Goal: Task Accomplishment & Management: Manage account settings

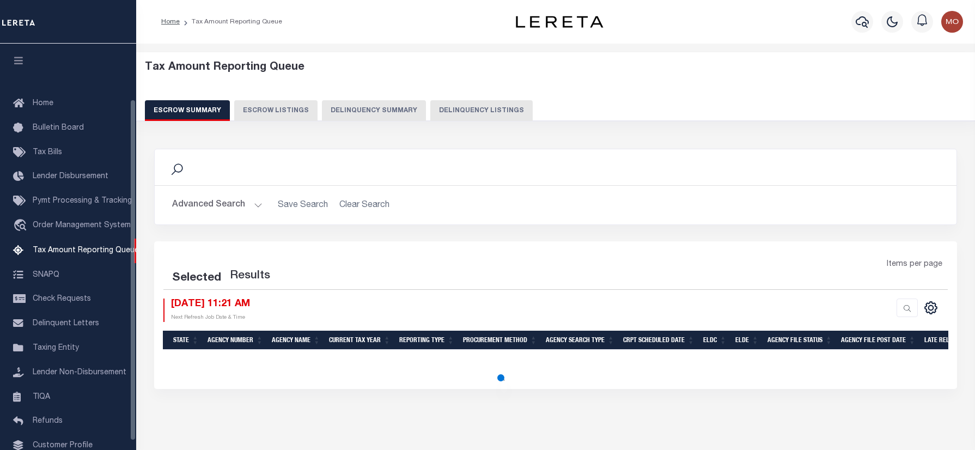
click at [465, 122] on div "Tax Amount Reporting Queue Escrow Summary Escrow Listings Delinquency Summary" at bounding box center [556, 94] width 860 height 85
click at [459, 109] on button "Delinquency Listings" at bounding box center [481, 110] width 102 height 21
select select "100"
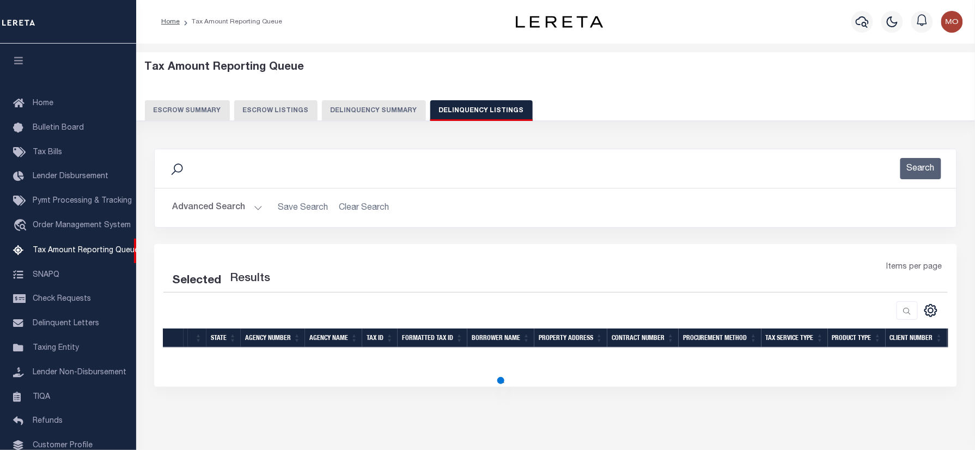
scroll to position [66, 0]
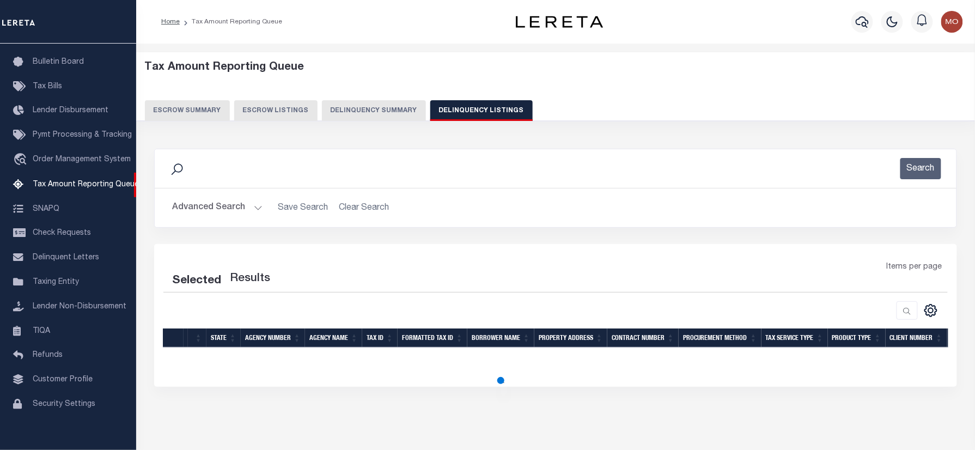
click at [214, 214] on button "Advanced Search" at bounding box center [217, 207] width 90 height 21
select select "100"
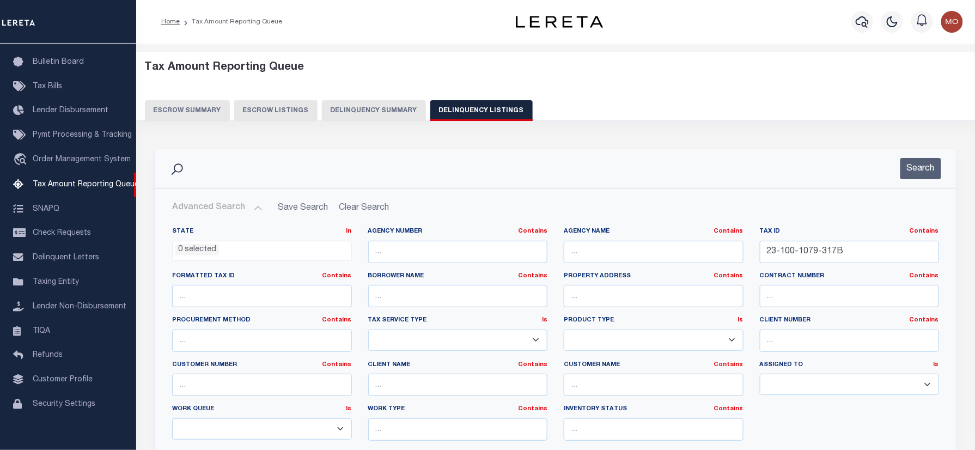
click at [204, 255] on li "0 selected" at bounding box center [197, 250] width 44 height 12
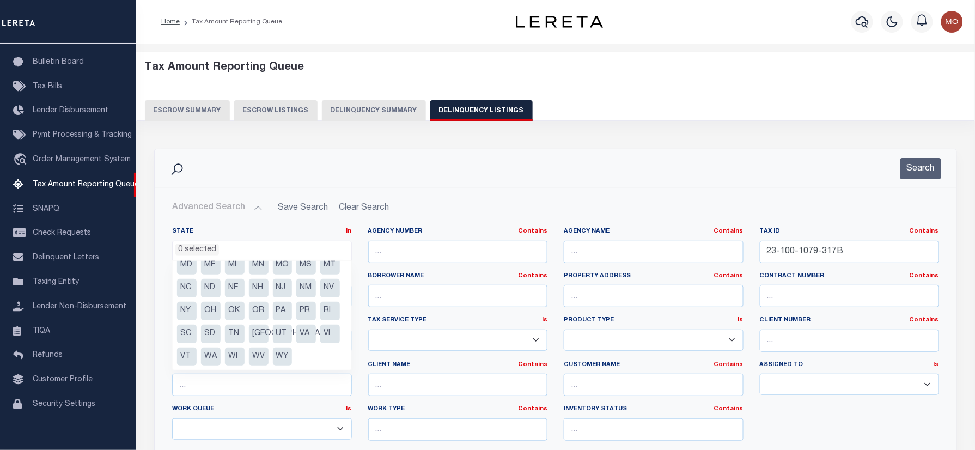
scroll to position [101, 0]
click at [320, 289] on li "NV" at bounding box center [330, 288] width 20 height 19
select select "NV"
click at [595, 256] on input "text" at bounding box center [654, 252] width 180 height 22
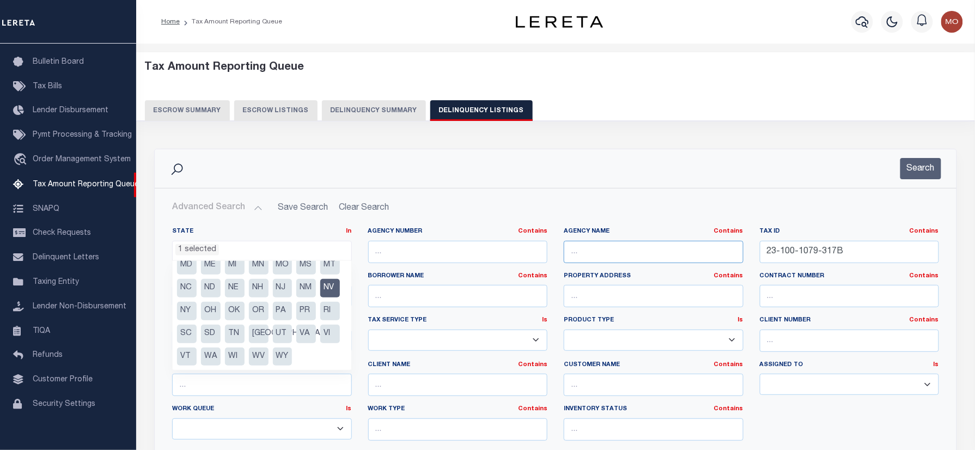
paste input "[GEOGRAPHIC_DATA]"
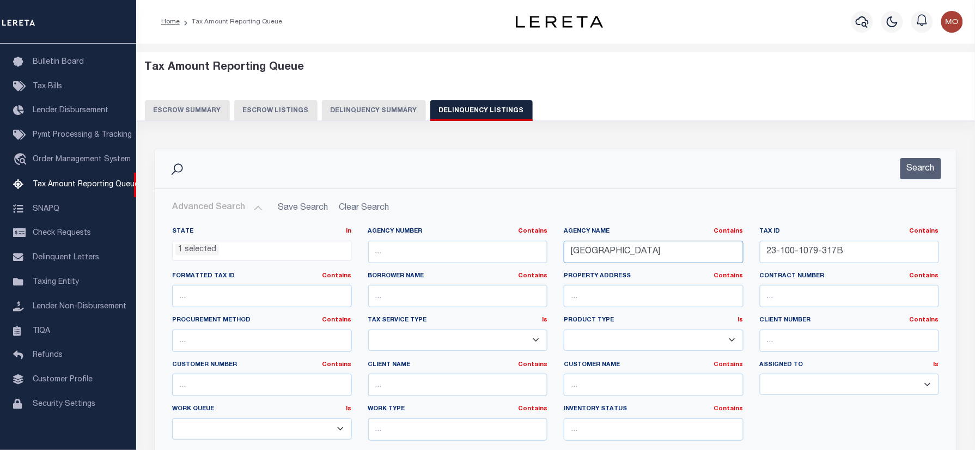
type input "[GEOGRAPHIC_DATA]"
drag, startPoint x: 859, startPoint y: 260, endPoint x: 691, endPoint y: 268, distance: 168.5
click at [573, 268] on div "State In In AK AL AR AZ CA CO CT DC DE FL GA GU HI IA ID IL IN KS KY LA MA MD M…" at bounding box center [555, 338] width 783 height 222
click at [913, 179] on button "Search" at bounding box center [920, 168] width 41 height 21
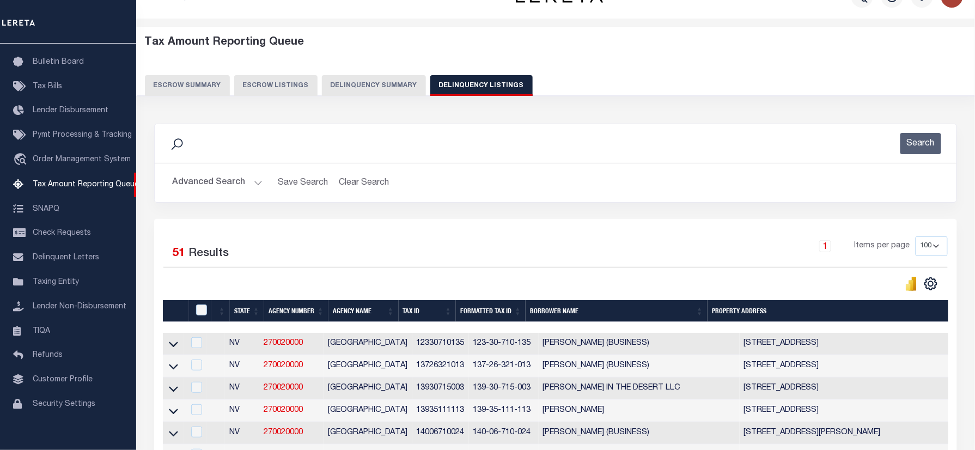
scroll to position [0, 0]
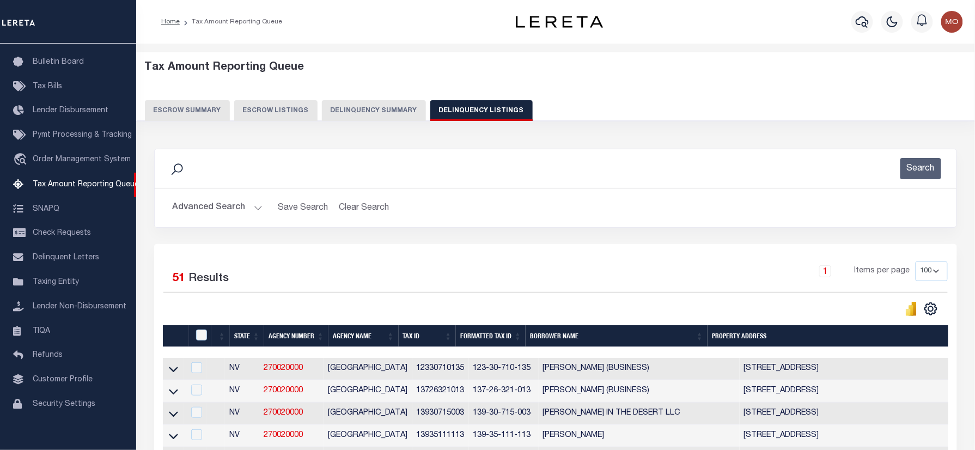
click at [273, 172] on div "Search" at bounding box center [555, 168] width 784 height 21
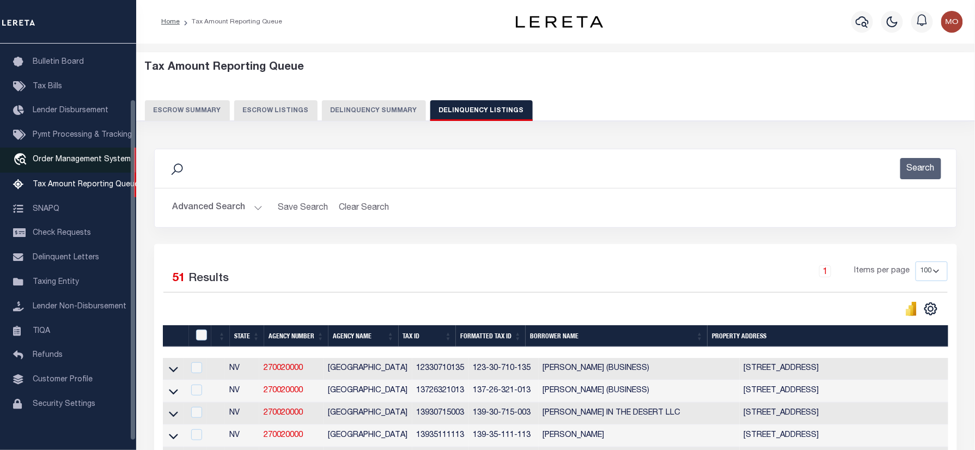
scroll to position [1088, 0]
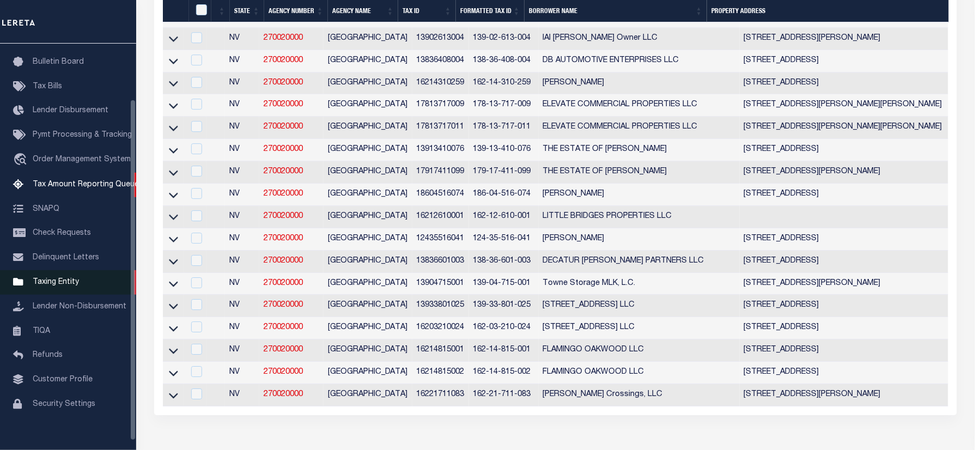
click at [171, 200] on icon at bounding box center [173, 194] width 9 height 11
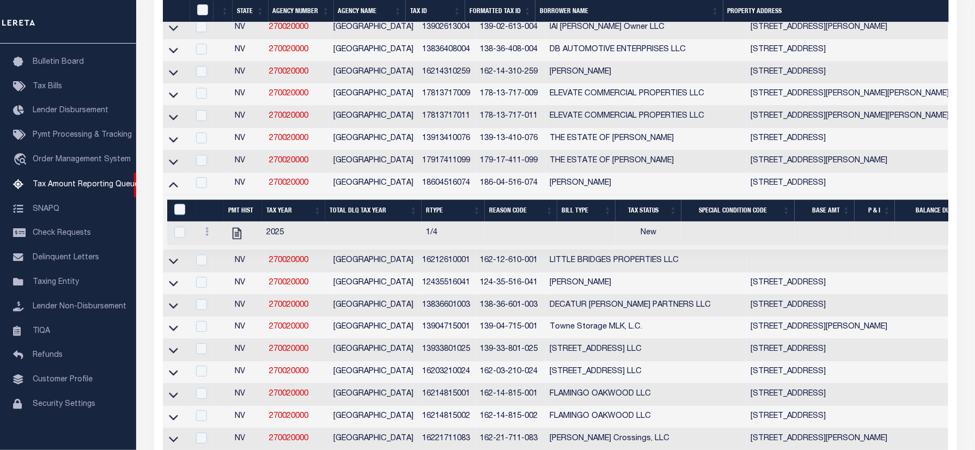
drag, startPoint x: 173, startPoint y: 340, endPoint x: 3, endPoint y: 431, distance: 193.0
click at [173, 311] on icon at bounding box center [173, 305] width 9 height 11
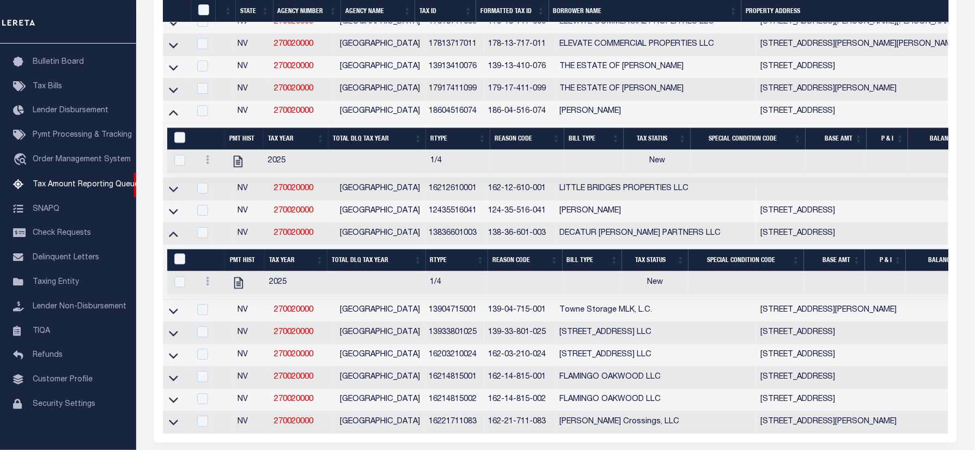
scroll to position [1160, 0]
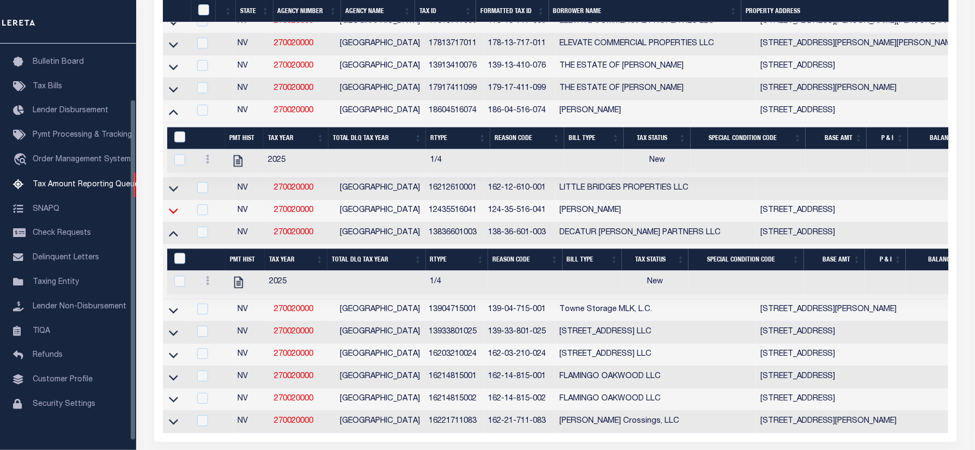
click at [176, 216] on icon at bounding box center [173, 210] width 9 height 11
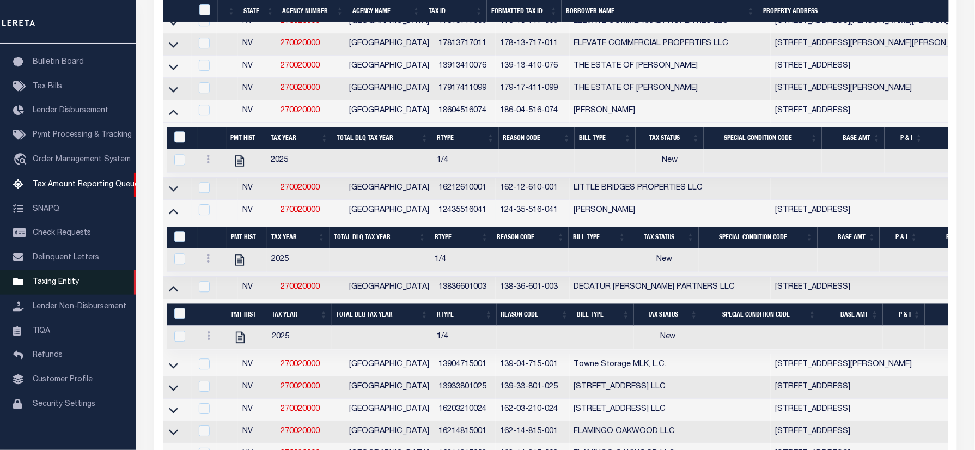
drag, startPoint x: 170, startPoint y: 96, endPoint x: 3, endPoint y: 276, distance: 245.1
click at [170, 70] on icon at bounding box center [173, 66] width 9 height 5
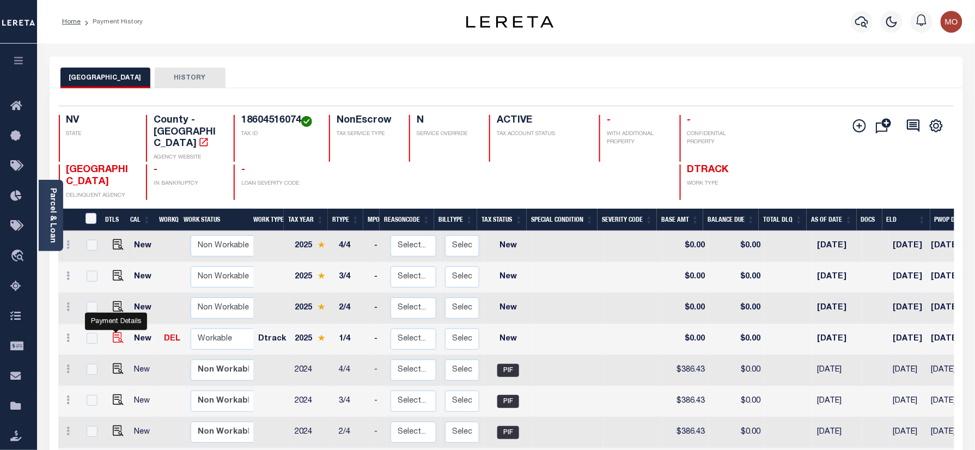
click at [114, 332] on img "" at bounding box center [118, 337] width 11 height 11
checkbox input "true"
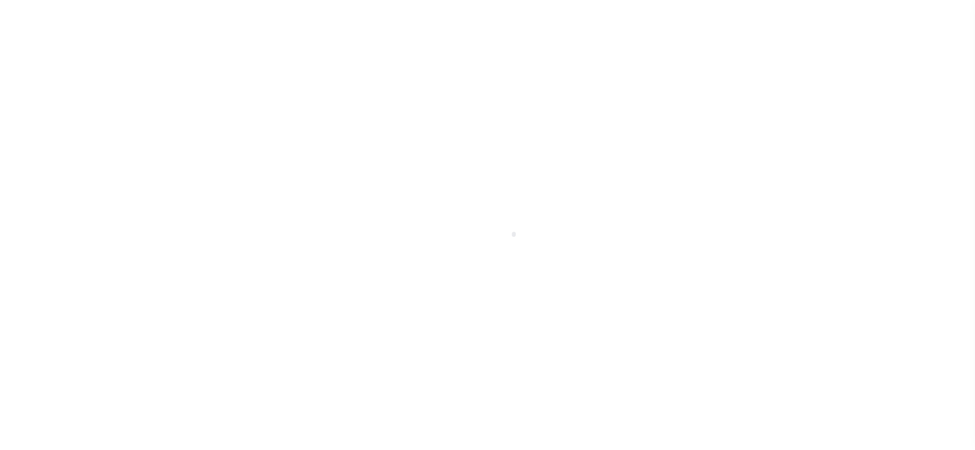
select select "NW2"
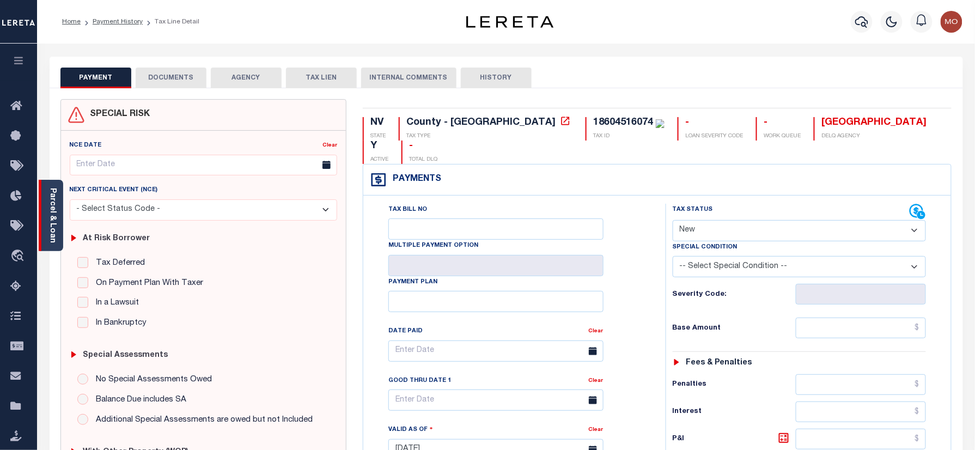
click at [53, 216] on link "Parcel & Loan" at bounding box center [52, 215] width 8 height 55
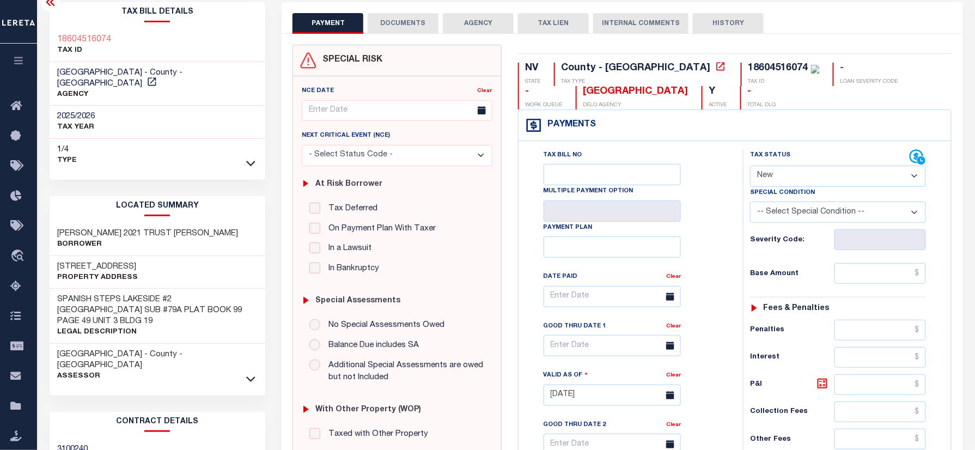
scroll to position [145, 0]
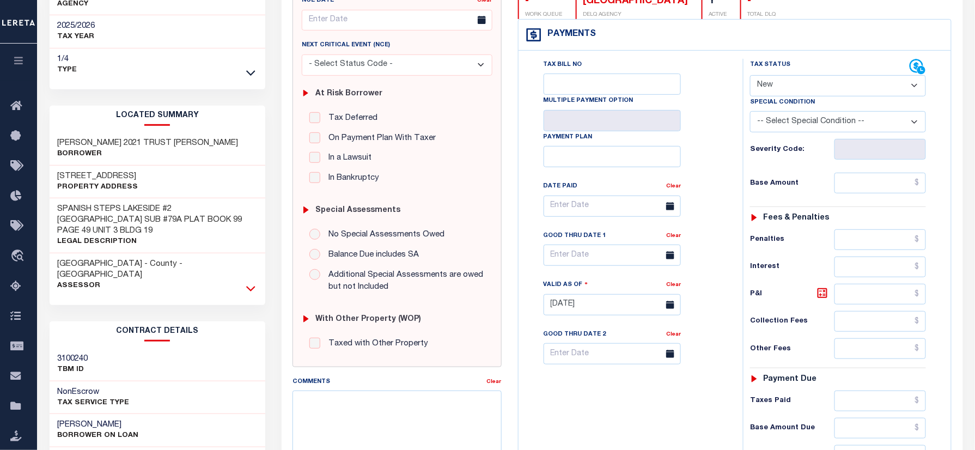
click at [248, 286] on icon at bounding box center [250, 288] width 9 height 5
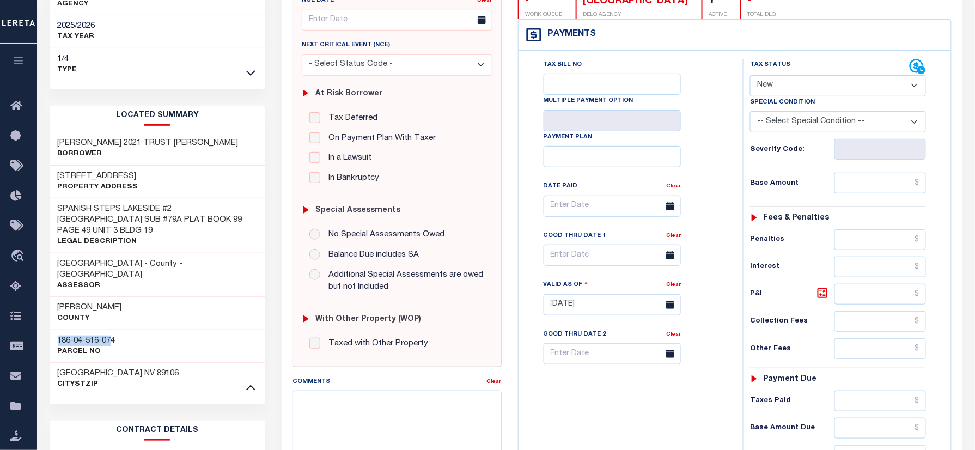
drag, startPoint x: 113, startPoint y: 311, endPoint x: 70, endPoint y: 314, distance: 43.7
click at [42, 313] on div "Tax Bill Details 18604516074 TAX ID 1/4" at bounding box center [157, 323] width 233 height 823
click at [125, 338] on div "186-04-516-074 Parcel No" at bounding box center [158, 345] width 216 height 33
drag, startPoint x: 125, startPoint y: 321, endPoint x: 52, endPoint y: 325, distance: 73.1
click at [52, 329] on div "186-04-516-074 Parcel No" at bounding box center [158, 345] width 216 height 33
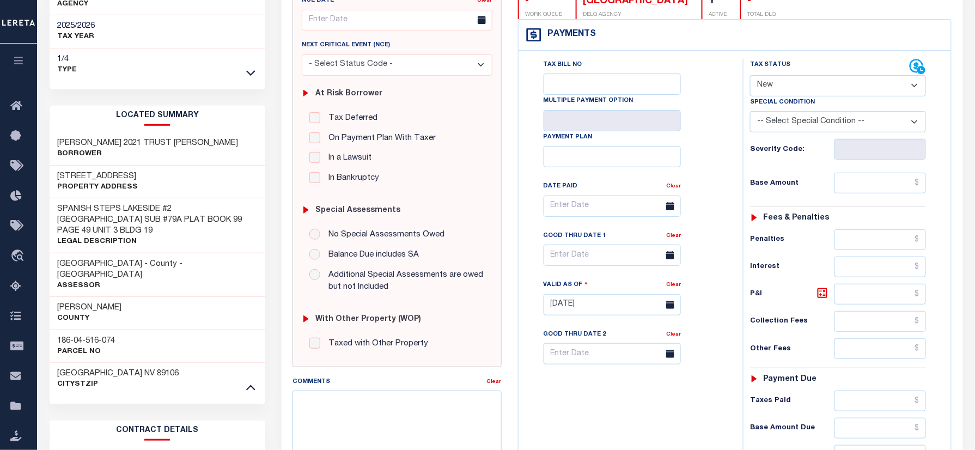
click at [129, 329] on div "186-04-516-074 Parcel No" at bounding box center [158, 345] width 216 height 33
drag, startPoint x: 137, startPoint y: 313, endPoint x: 47, endPoint y: 315, distance: 90.4
click at [47, 315] on div "Tax Bill Details 18604516074 TAX ID 1/4" at bounding box center [157, 323] width 233 height 823
copy h3 "186-04-516-074"
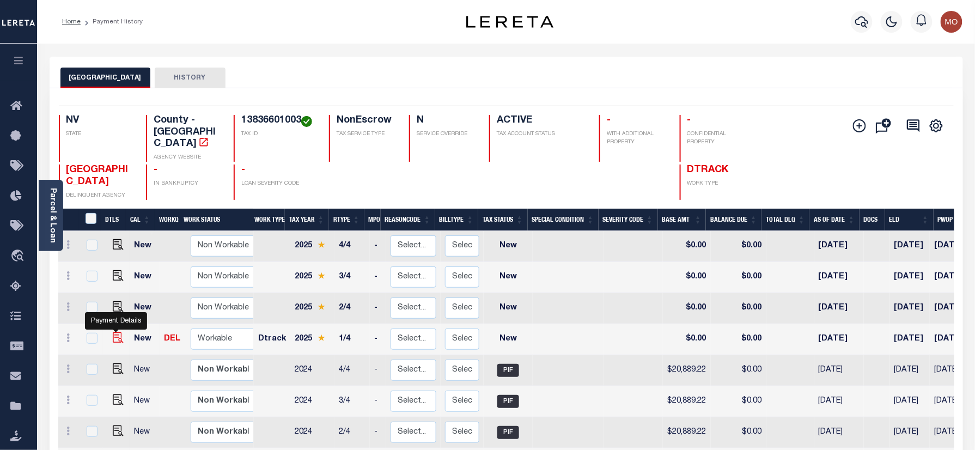
click at [113, 332] on img "" at bounding box center [118, 337] width 11 height 11
checkbox input "true"
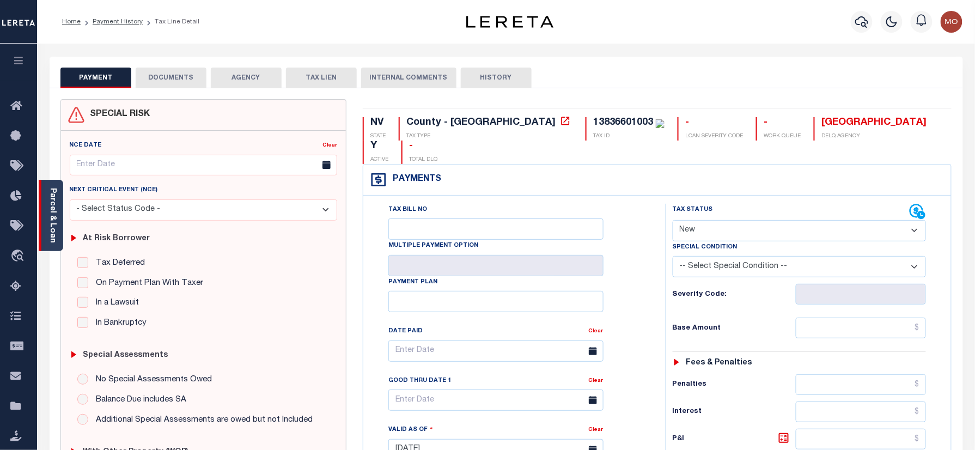
click at [48, 230] on body "Home Payment History Tax Line Detail" at bounding box center [487, 415] width 975 height 831
click at [53, 203] on link "Parcel & Loan" at bounding box center [52, 215] width 8 height 55
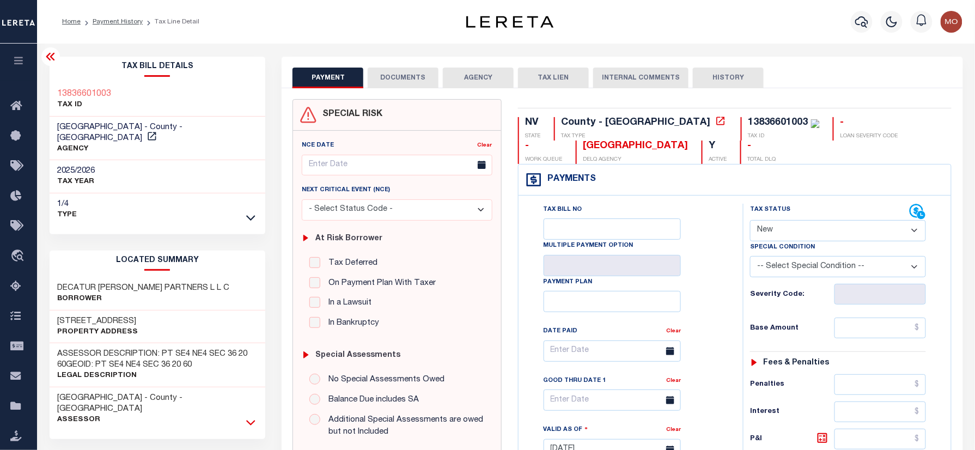
click at [248, 417] on icon at bounding box center [250, 422] width 9 height 11
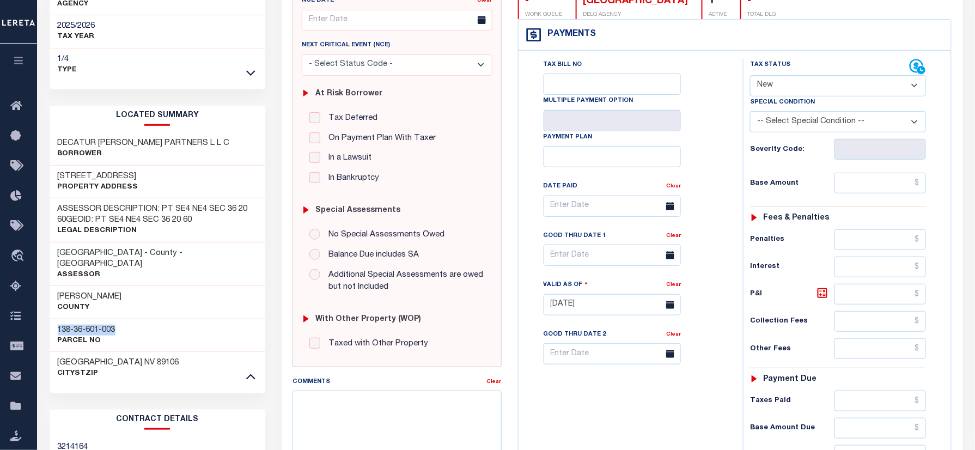
drag, startPoint x: 131, startPoint y: 308, endPoint x: 57, endPoint y: 305, distance: 73.6
click at [57, 319] on div "138-36-601-003 Parcel No" at bounding box center [158, 335] width 216 height 33
copy h3 "138-36-601-003"
click at [796, 92] on select "- Select Status Code - Open Due/Unpaid Paid Incomplete No Tax Due Internal Refu…" at bounding box center [838, 85] width 176 height 21
select select "PYD"
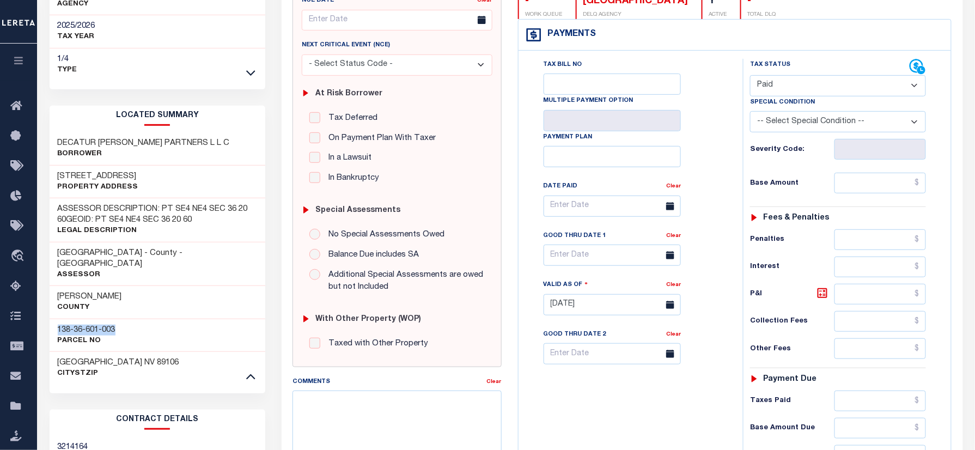
click at [750, 76] on select "- Select Status Code - Open Due/Unpaid Paid Incomplete No Tax Due Internal Refu…" at bounding box center [838, 85] width 176 height 21
type input "[DATE]"
click at [719, 155] on div "Tax Bill No Multiple Payment Option Payment Plan Clear" at bounding box center [627, 212] width 197 height 306
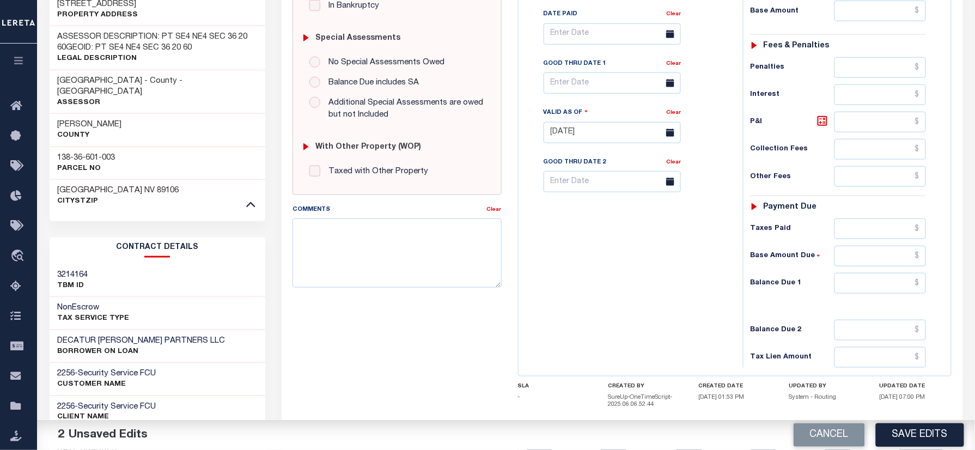
scroll to position [363, 0]
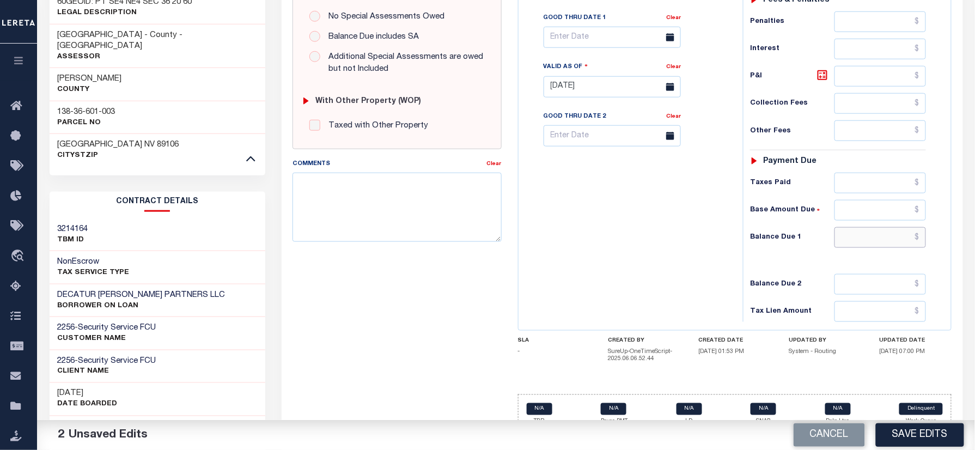
click at [848, 247] on input "text" at bounding box center [879, 237] width 91 height 21
type input "$0.00"
drag, startPoint x: 580, startPoint y: 236, endPoint x: 599, endPoint y: 257, distance: 28.5
click at [584, 236] on div "Tax Bill No Multiple Payment Option Payment Plan Clear" at bounding box center [627, 81] width 213 height 481
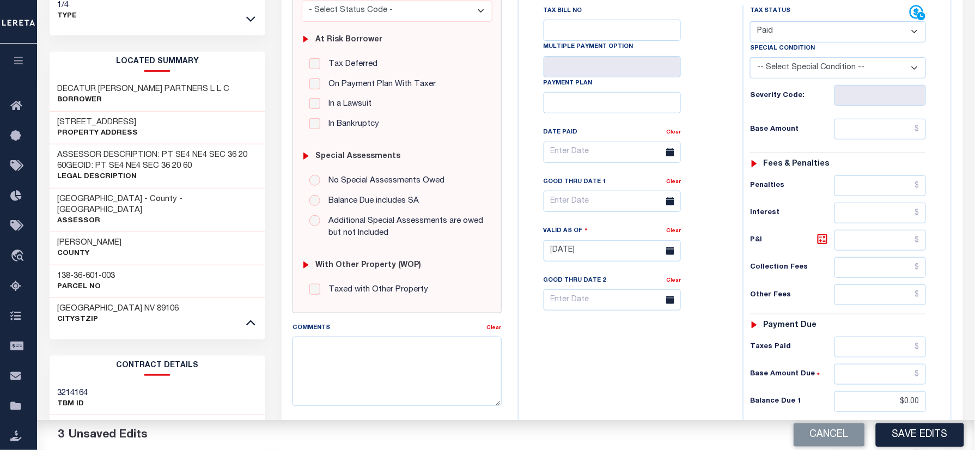
scroll to position [0, 0]
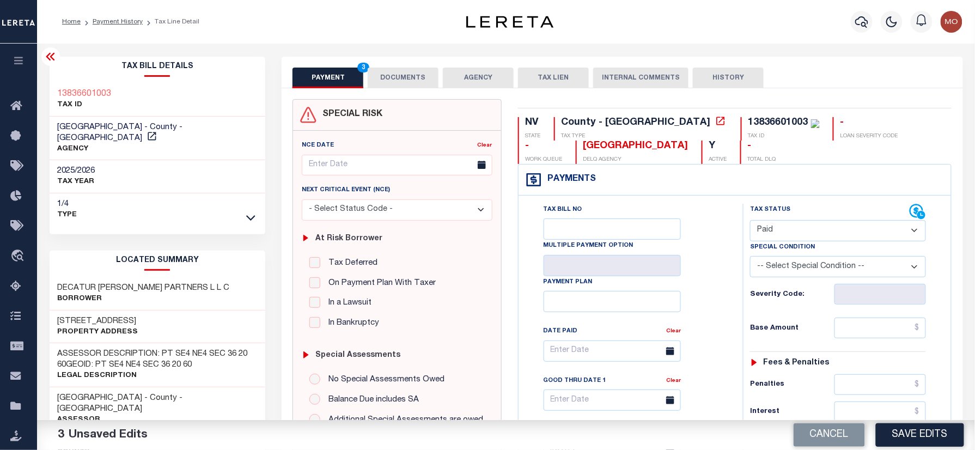
click at [425, 83] on button "DOCUMENTS" at bounding box center [403, 78] width 71 height 21
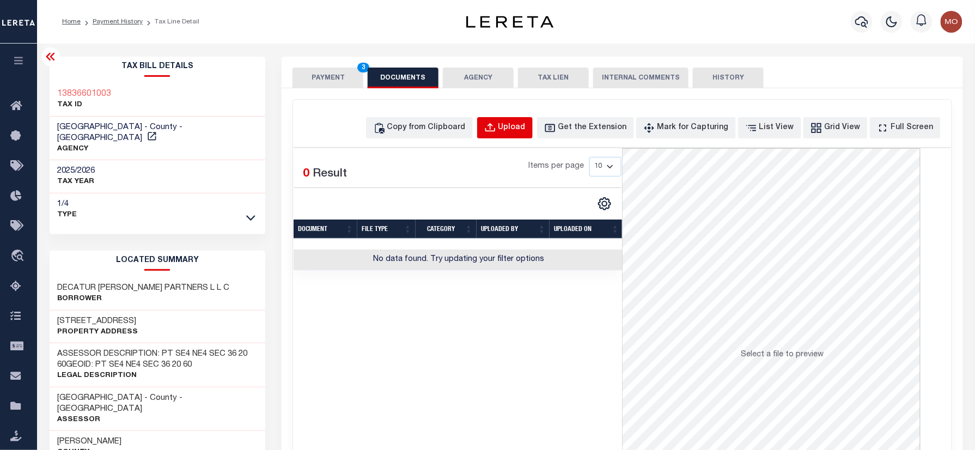
click at [526, 127] on div "Upload" at bounding box center [511, 128] width 27 height 12
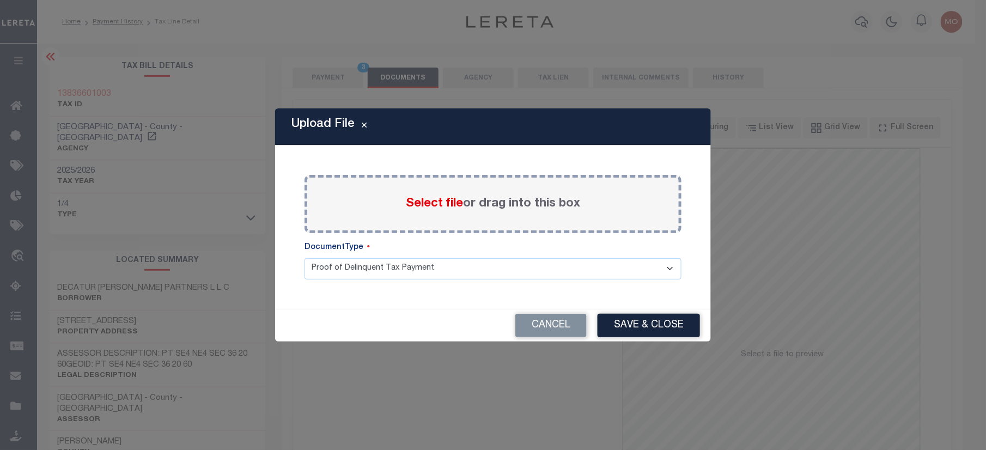
click at [445, 201] on span "Select file" at bounding box center [434, 204] width 57 height 12
click at [0, 0] on input "Select file or drag into this box" at bounding box center [0, 0] width 0 height 0
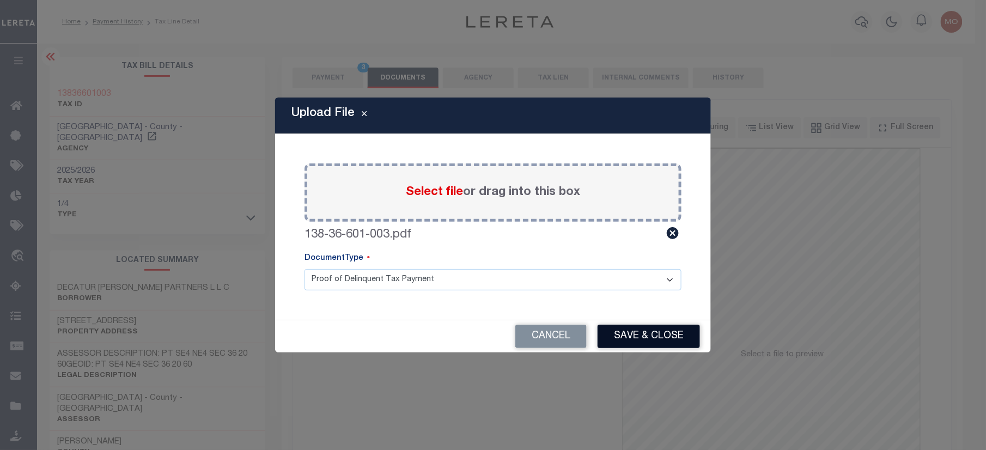
click at [643, 337] on button "Save & Close" at bounding box center [648, 336] width 102 height 23
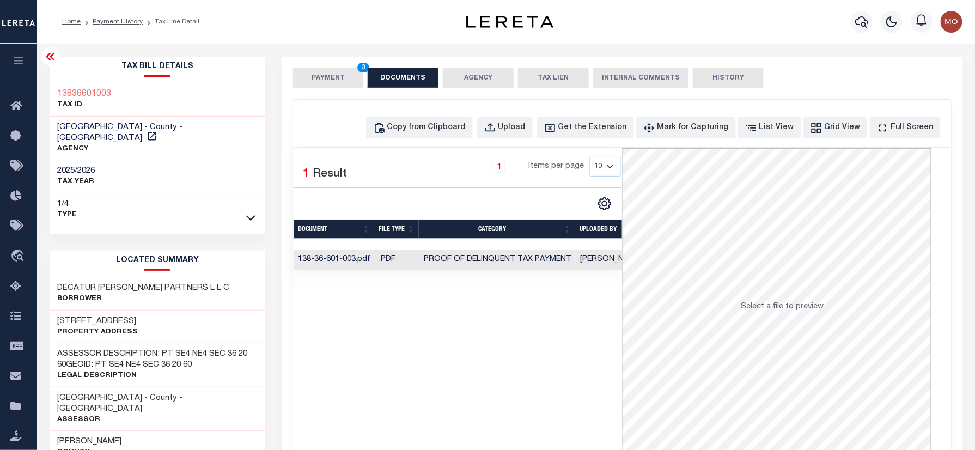
click at [329, 83] on button "PAYMENT 3" at bounding box center [327, 78] width 71 height 21
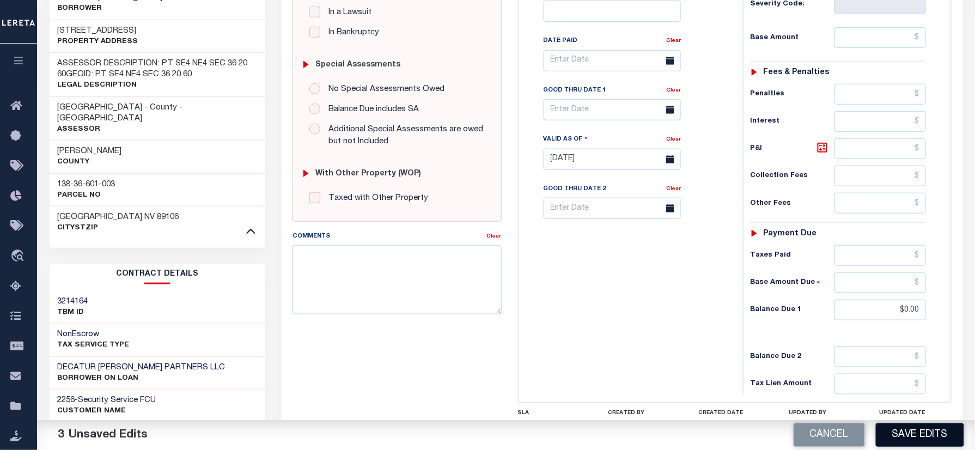
click at [901, 436] on button "Save Edits" at bounding box center [920, 434] width 88 height 23
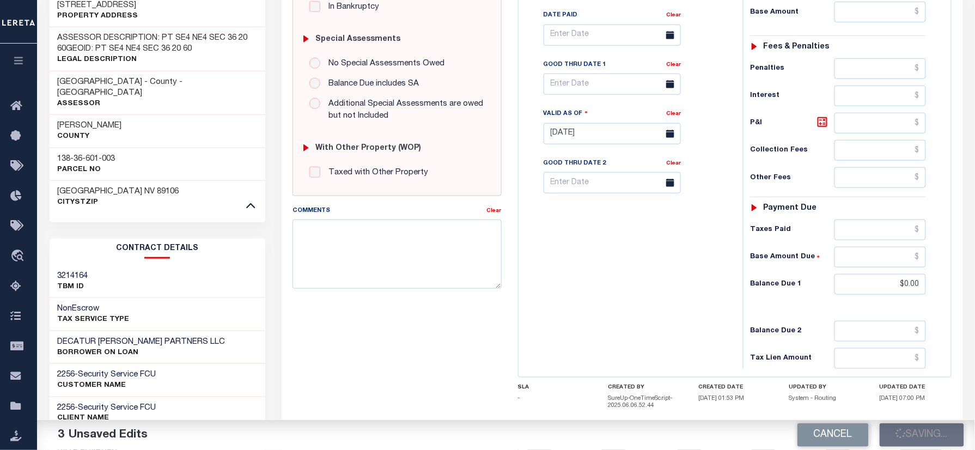
scroll to position [253, 0]
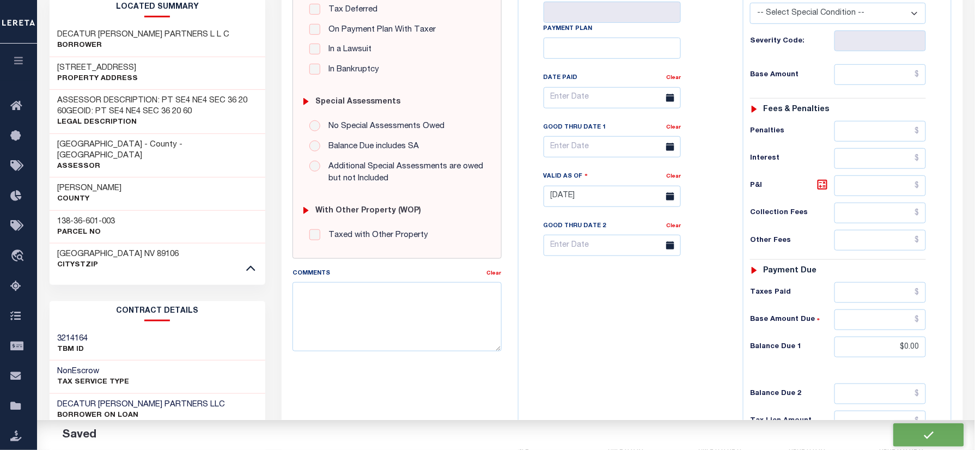
checkbox input "false"
type input "$0"
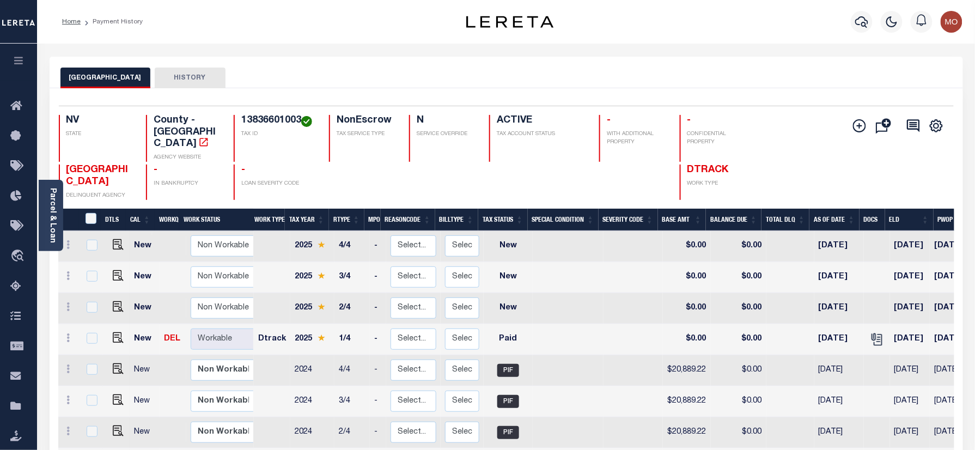
click at [861, 9] on div at bounding box center [862, 22] width 30 height 38
click at [868, 23] on icon "button" at bounding box center [861, 21] width 13 height 11
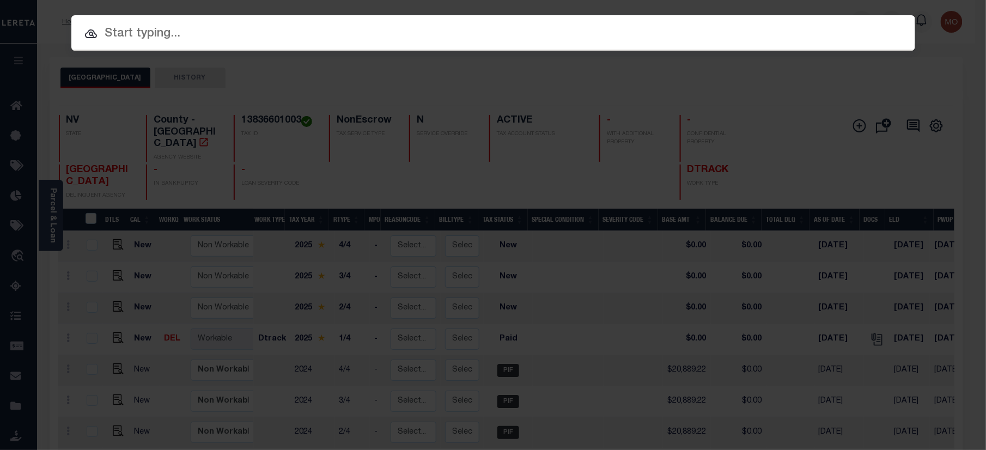
click at [273, 33] on input "text" at bounding box center [493, 34] width 844 height 19
paste input "6653072031"
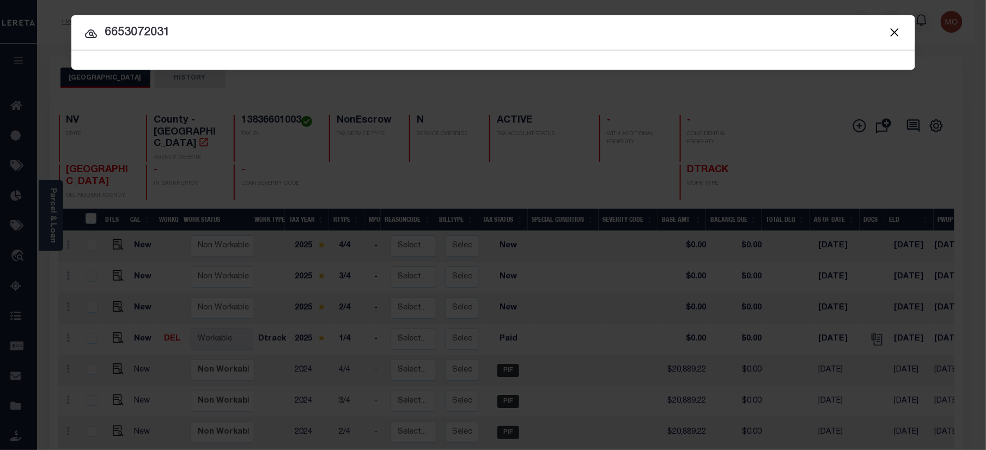
type input "6653072031"
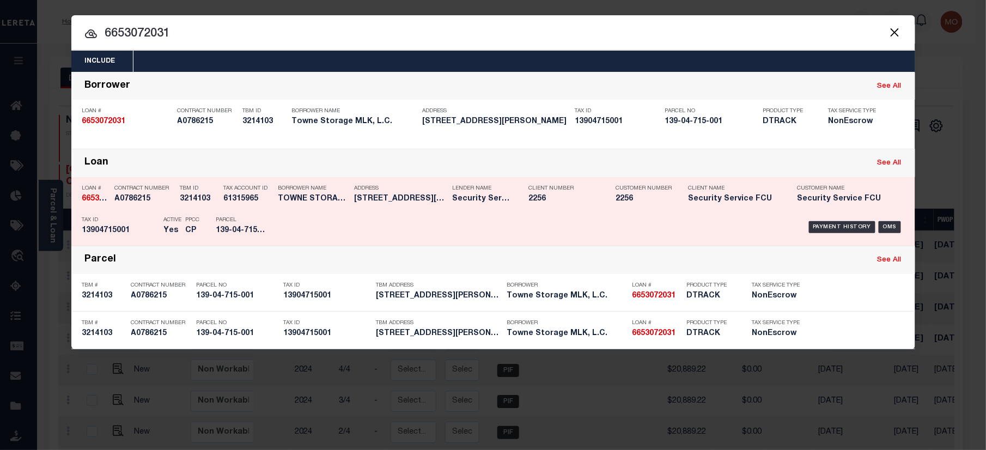
click at [236, 228] on h5 "139-04-715-001" at bounding box center [240, 230] width 49 height 9
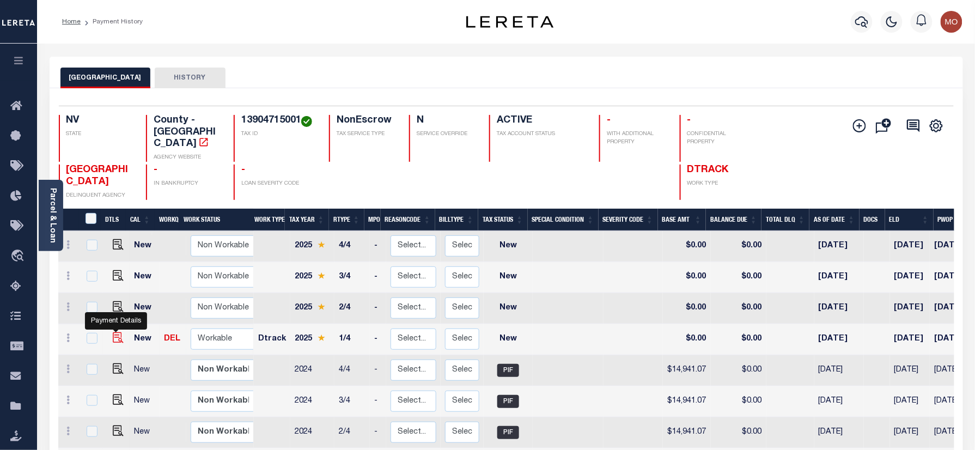
click at [114, 332] on img "" at bounding box center [118, 337] width 11 height 11
checkbox input "true"
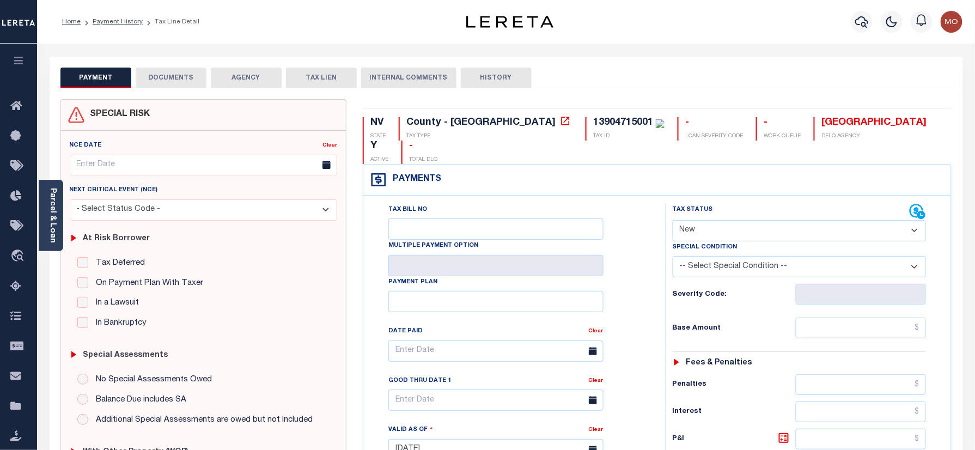
drag, startPoint x: 56, startPoint y: 210, endPoint x: 48, endPoint y: 212, distance: 7.9
click at [56, 210] on link "Parcel & Loan" at bounding box center [52, 215] width 8 height 55
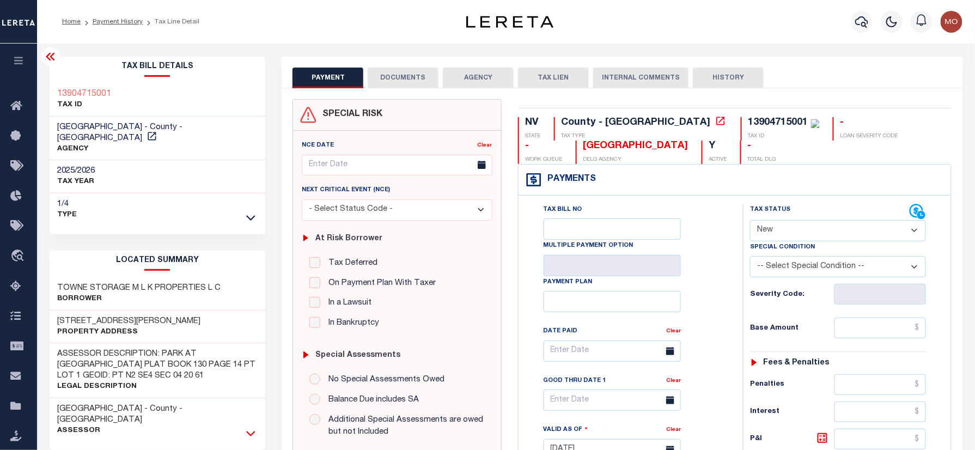
click at [248, 427] on icon at bounding box center [250, 432] width 9 height 11
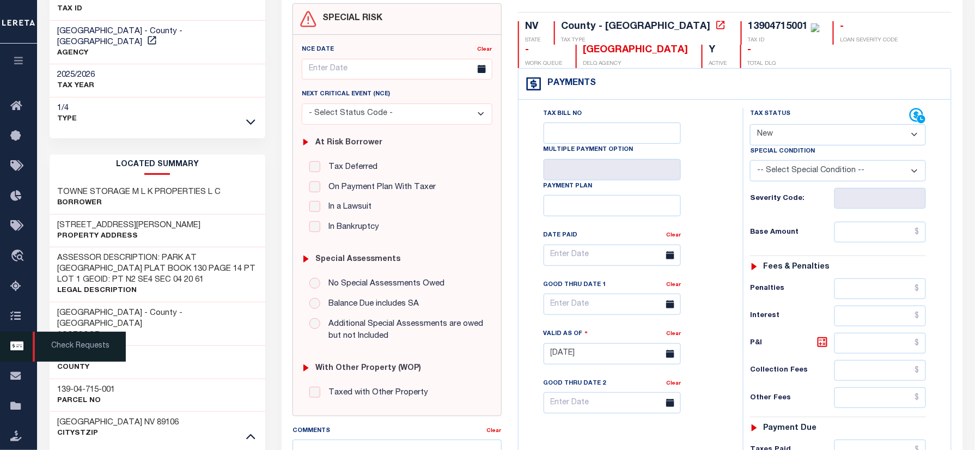
scroll to position [145, 0]
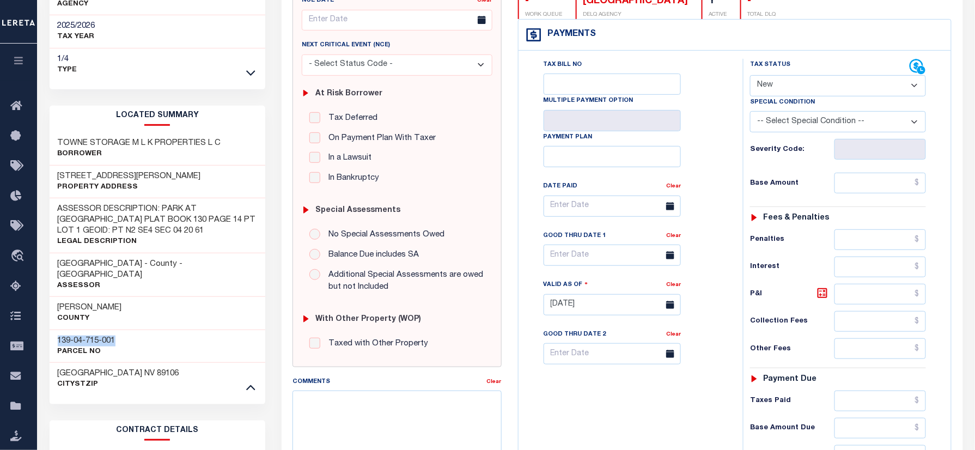
drag, startPoint x: 124, startPoint y: 316, endPoint x: 49, endPoint y: 314, distance: 75.2
click at [50, 329] on div "139-04-715-001 Parcel No" at bounding box center [158, 345] width 216 height 33
click at [800, 88] on select "- Select Status Code - Open Due/Unpaid Paid Incomplete No Tax Due Internal Refu…" at bounding box center [838, 85] width 176 height 21
select select "PYD"
click at [750, 76] on select "- Select Status Code - Open Due/Unpaid Paid Incomplete No Tax Due Internal Refu…" at bounding box center [838, 85] width 176 height 21
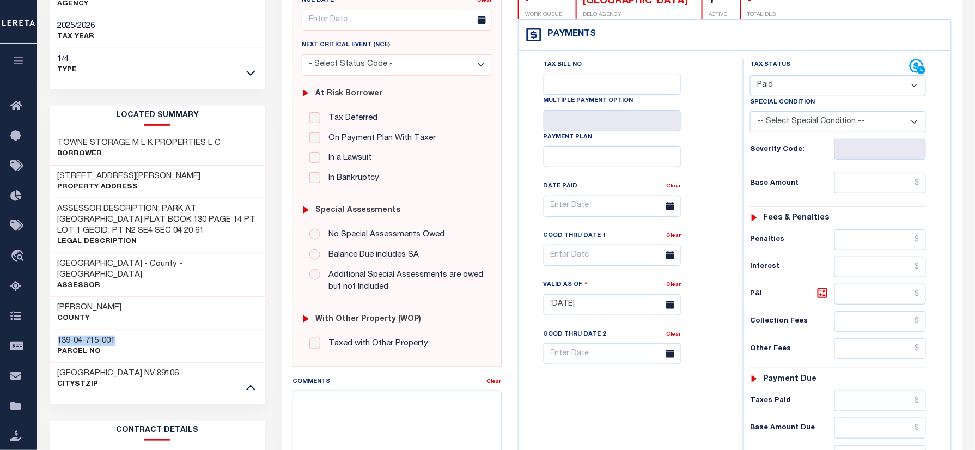
type input "10/08/2025"
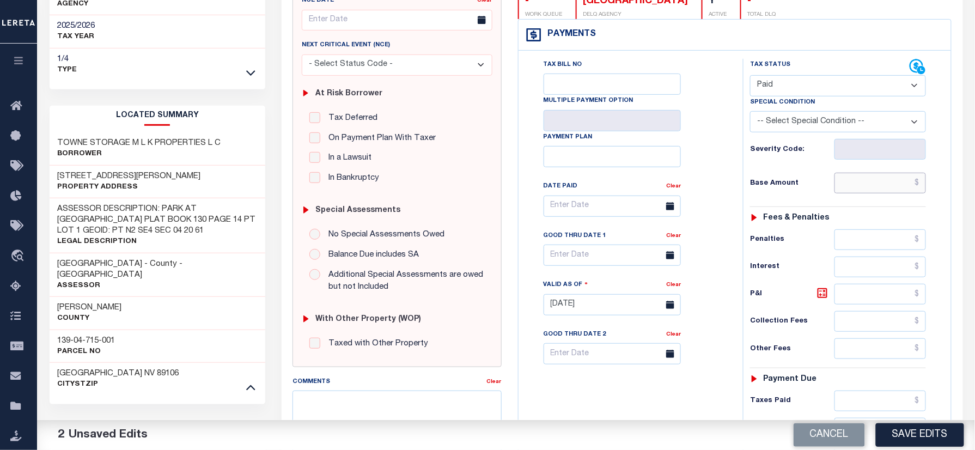
drag, startPoint x: 863, startPoint y: 181, endPoint x: 766, endPoint y: 190, distance: 97.9
click at [863, 181] on input "text" at bounding box center [879, 183] width 91 height 21
paste input "16,136.36"
type input "$16,136.36"
click at [746, 186] on div "Tax Status Status - Select Status Code -" at bounding box center [841, 299] width 197 height 481
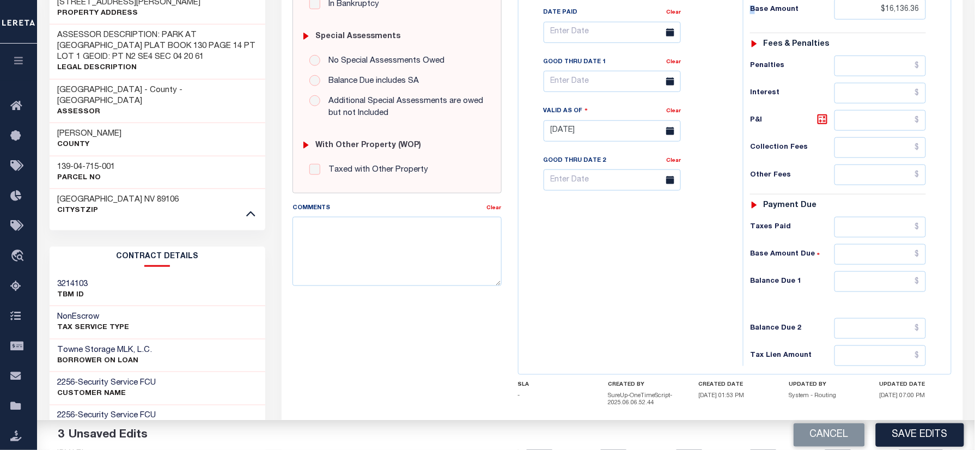
scroll to position [363, 0]
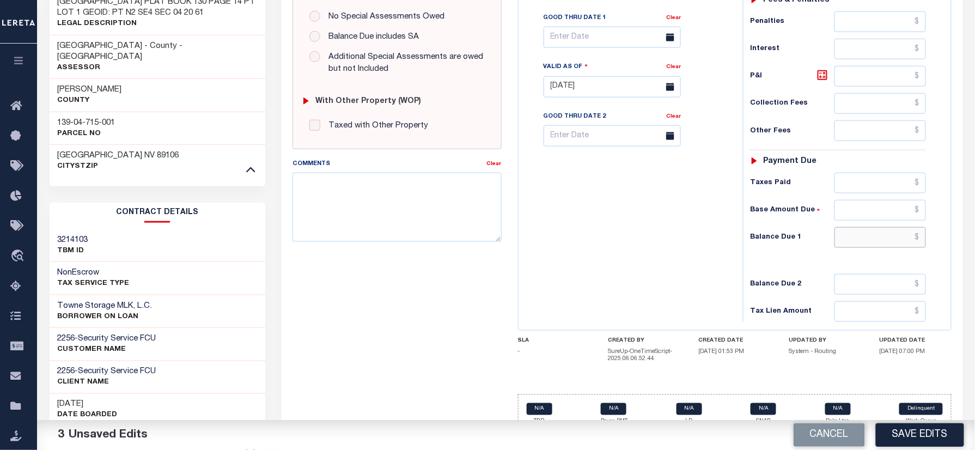
click at [859, 242] on input "text" at bounding box center [879, 237] width 91 height 21
type input "$0.00"
click at [619, 299] on div "Tax Bill No Multiple Payment Option Payment Plan Clear" at bounding box center [627, 81] width 213 height 481
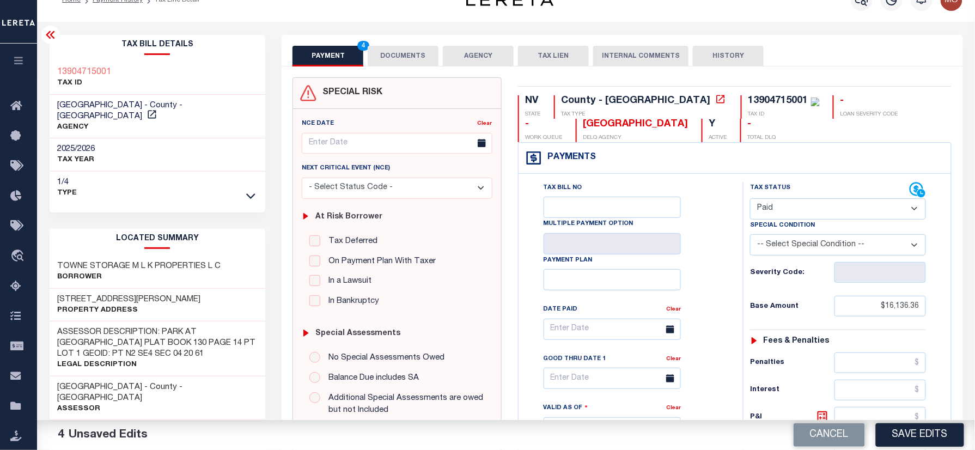
scroll to position [0, 0]
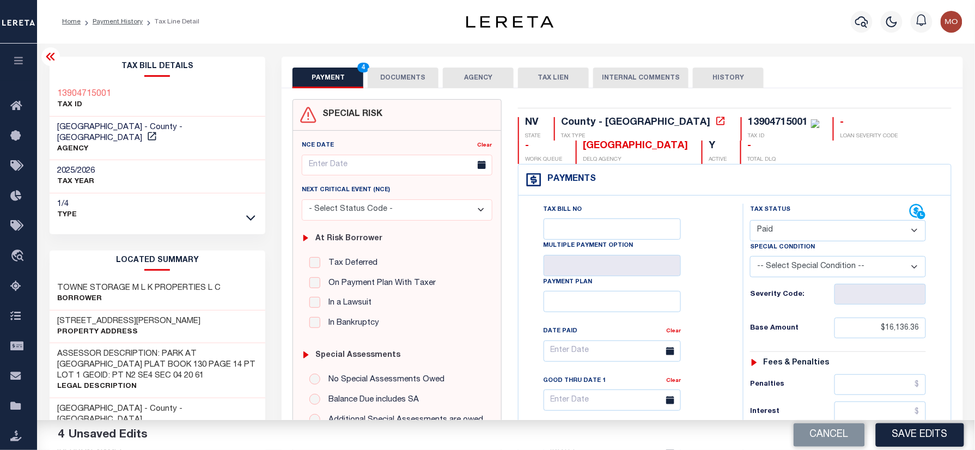
click at [406, 77] on button "DOCUMENTS" at bounding box center [403, 78] width 71 height 21
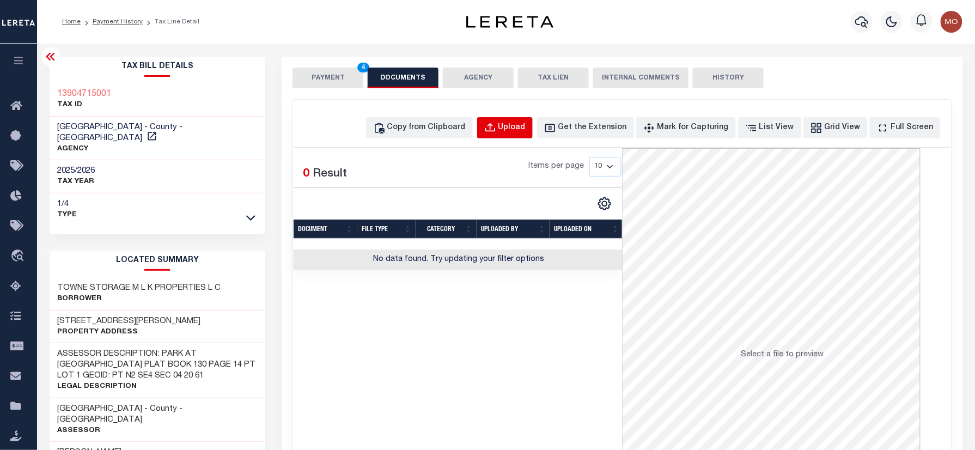
click at [526, 129] on div "Upload" at bounding box center [511, 128] width 27 height 12
select select "POP"
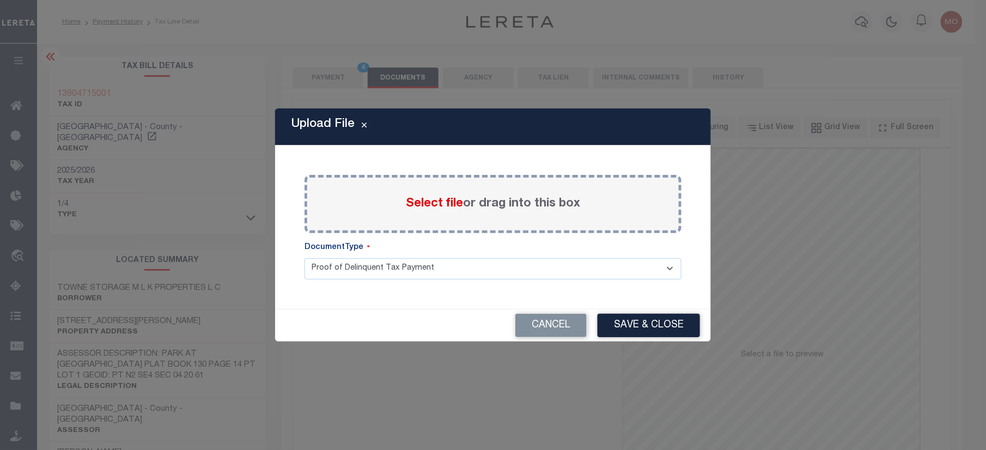
click at [423, 207] on span "Select file" at bounding box center [434, 204] width 57 height 12
click at [0, 0] on input "Select file or drag into this box" at bounding box center [0, 0] width 0 height 0
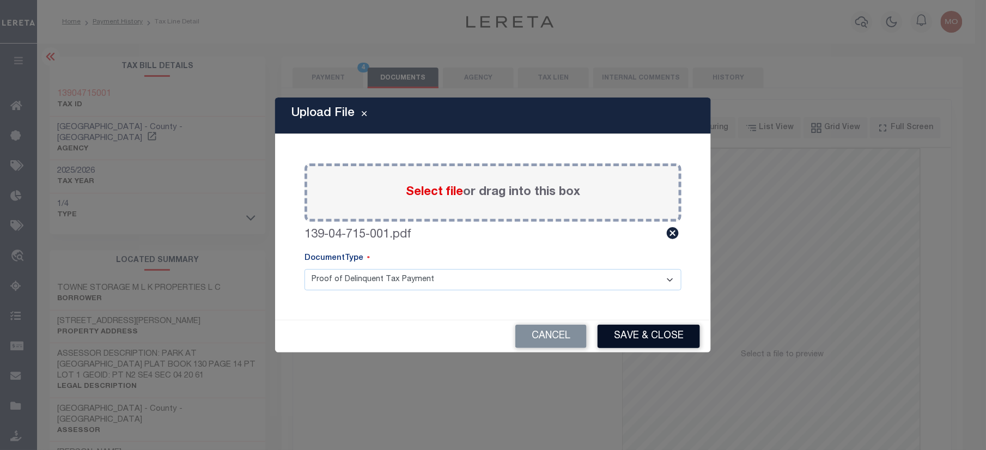
click at [632, 333] on button "Save & Close" at bounding box center [648, 336] width 102 height 23
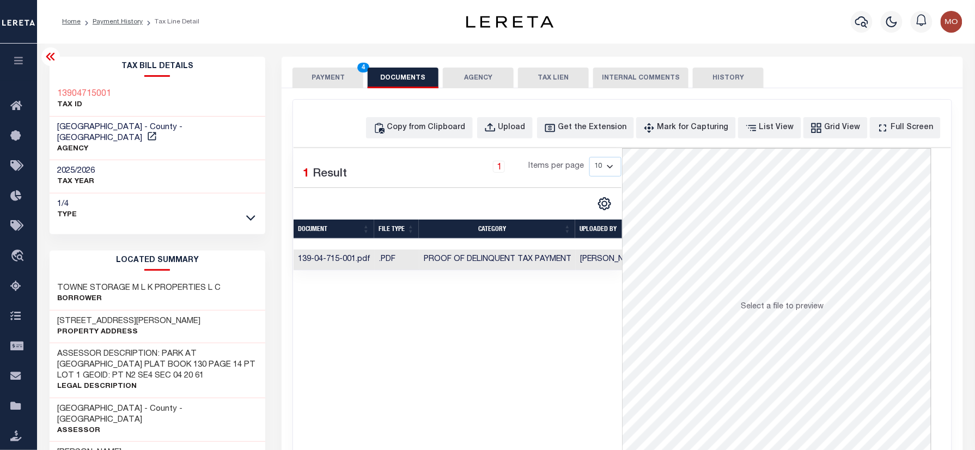
click at [329, 72] on button "PAYMENT 4" at bounding box center [327, 78] width 71 height 21
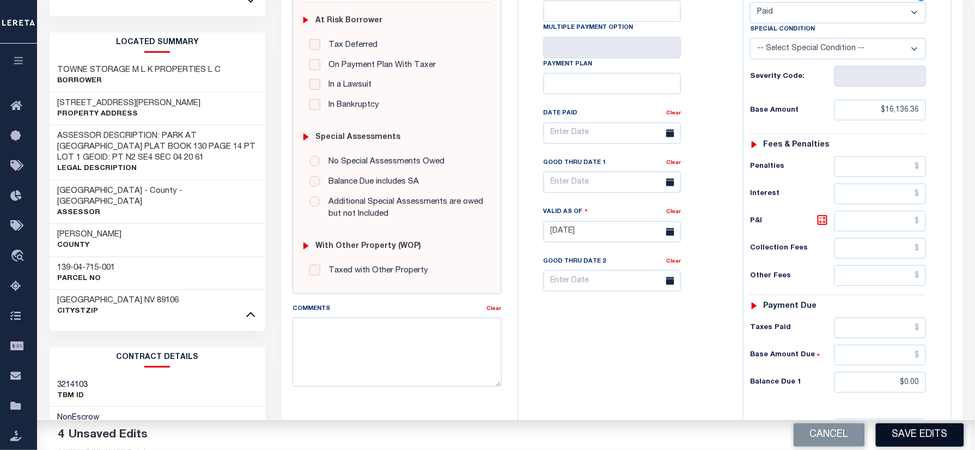
click at [902, 432] on button "Save Edits" at bounding box center [920, 434] width 88 height 23
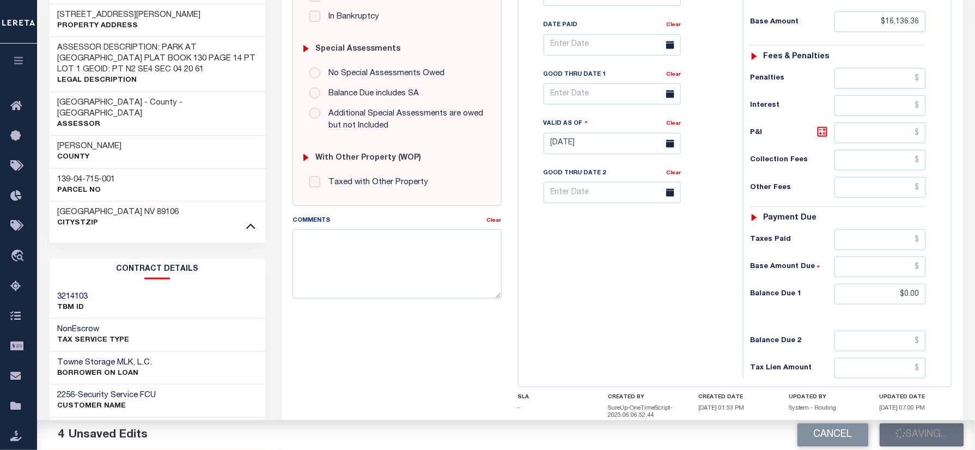
scroll to position [290, 0]
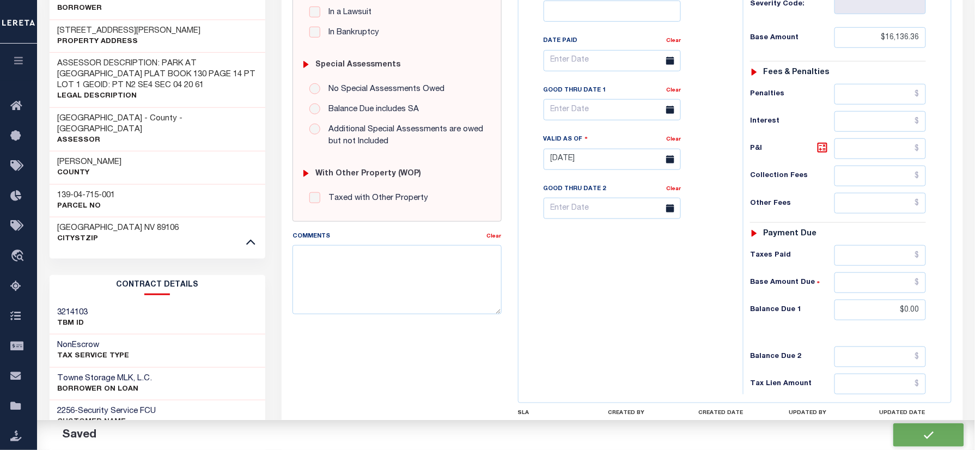
checkbox input "false"
type input "$16,136.36"
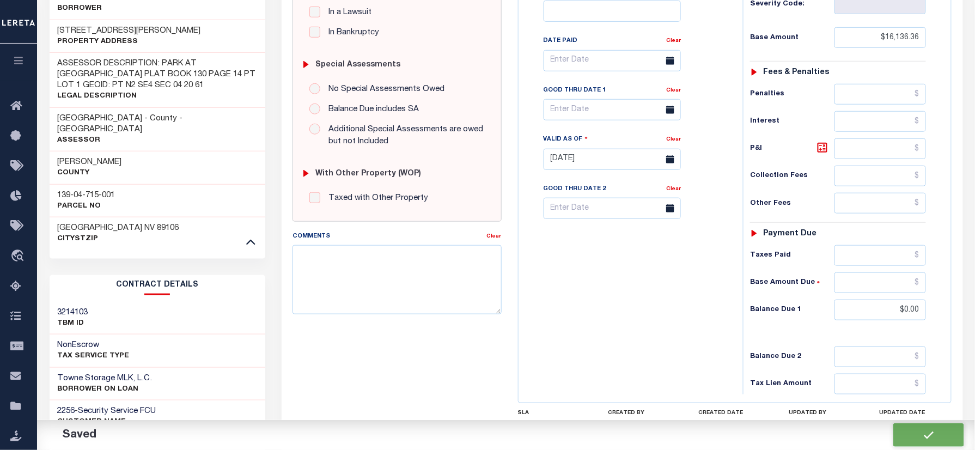
type input "$0"
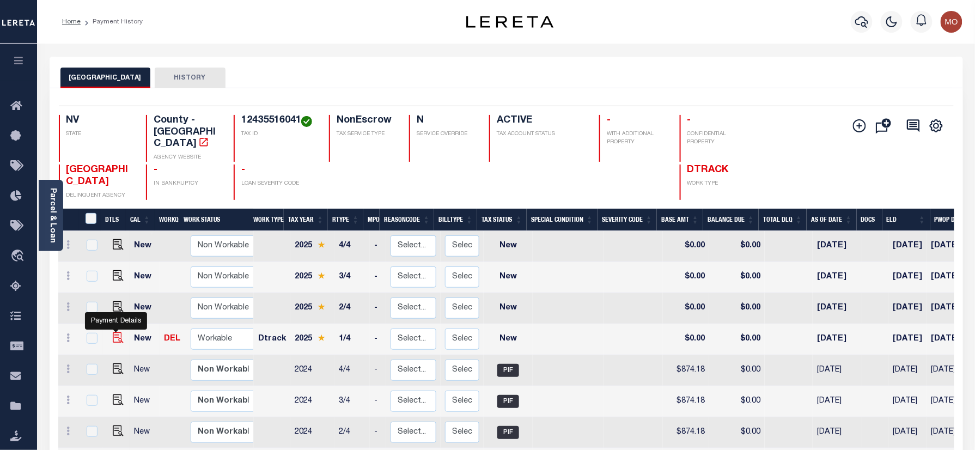
click at [113, 332] on img "" at bounding box center [118, 337] width 11 height 11
checkbox input "true"
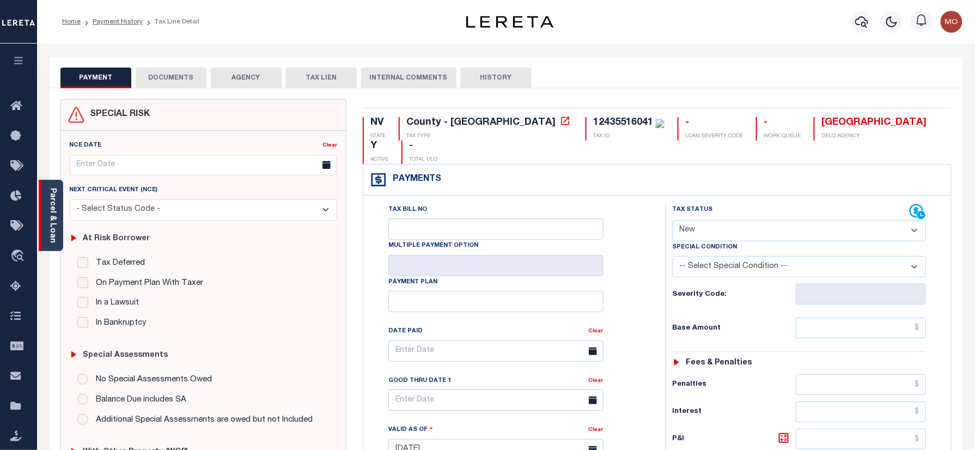
click at [56, 207] on link "Parcel & Loan" at bounding box center [52, 215] width 8 height 55
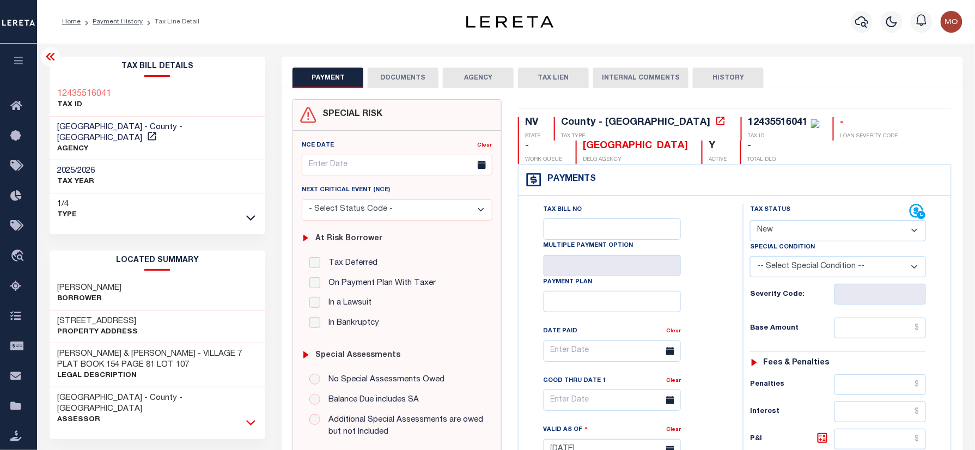
click at [249, 420] on icon at bounding box center [250, 422] width 9 height 5
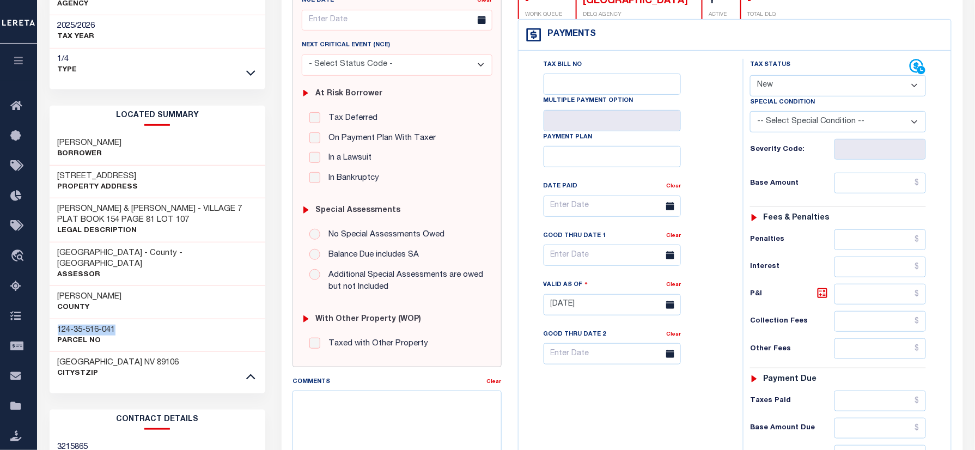
drag, startPoint x: 121, startPoint y: 307, endPoint x: 50, endPoint y: 304, distance: 70.9
click at [50, 319] on div "124-35-516-041 Parcel No" at bounding box center [158, 335] width 216 height 33
copy h3 "124-35-516-041"
click at [778, 86] on select "- Select Status Code - Open Due/Unpaid Paid Incomplete No Tax Due Internal Refu…" at bounding box center [838, 85] width 176 height 21
select select "PYD"
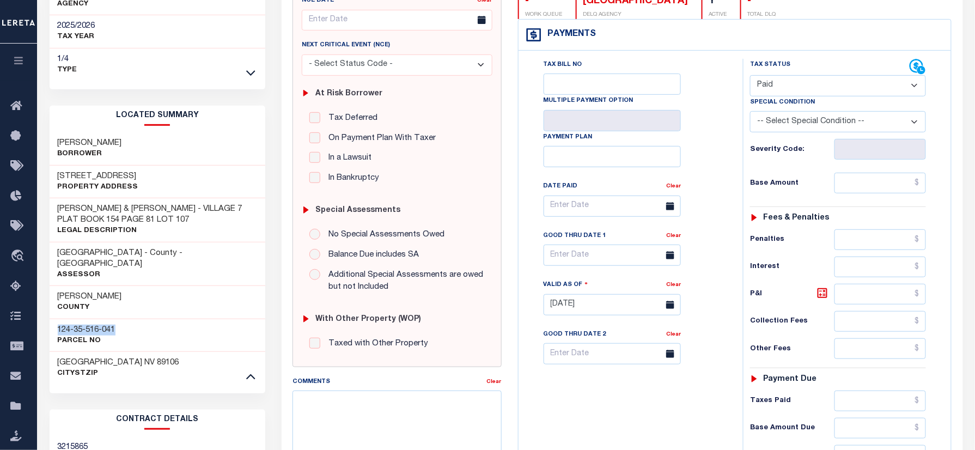
click at [750, 76] on select "- Select Status Code - Open Due/Unpaid Paid Incomplete No Tax Due Internal Refu…" at bounding box center [838, 85] width 176 height 21
type input "10/08/2025"
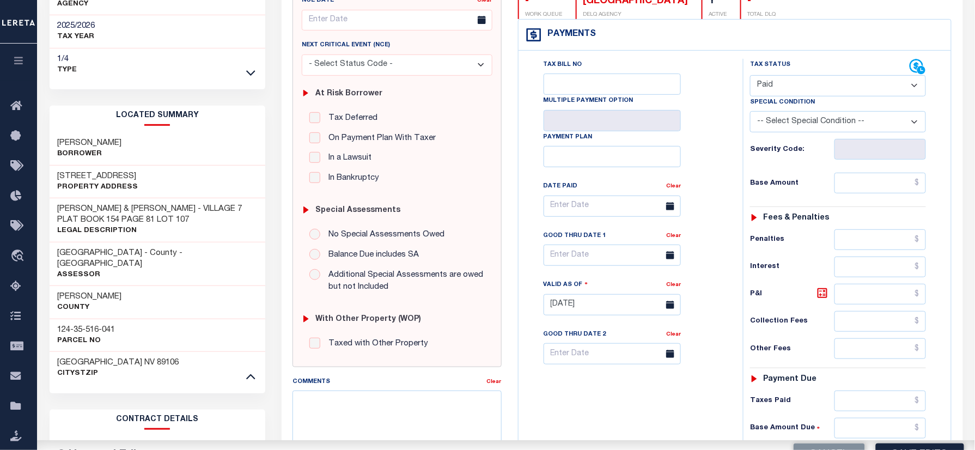
drag, startPoint x: 691, startPoint y: 147, endPoint x: 732, endPoint y: 157, distance: 42.5
click at [691, 148] on div "Tax Bill No Multiple Payment Option Payment Plan Clear" at bounding box center [627, 212] width 197 height 306
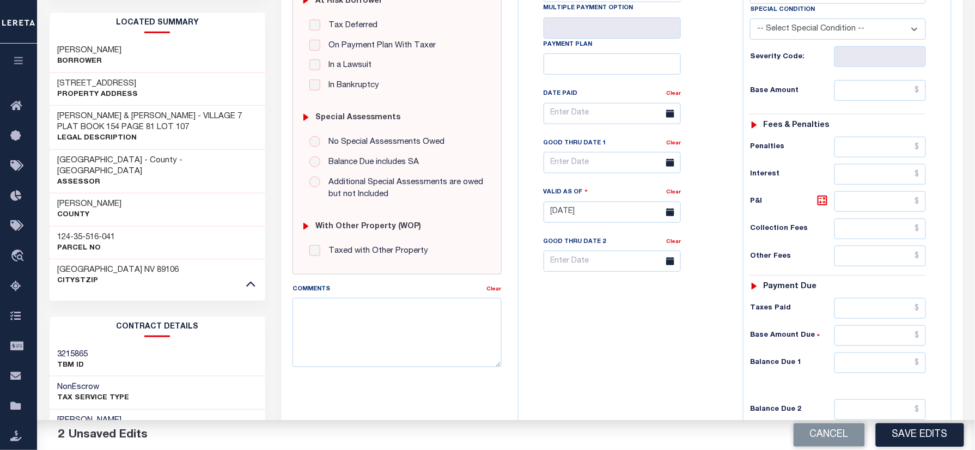
scroll to position [399, 0]
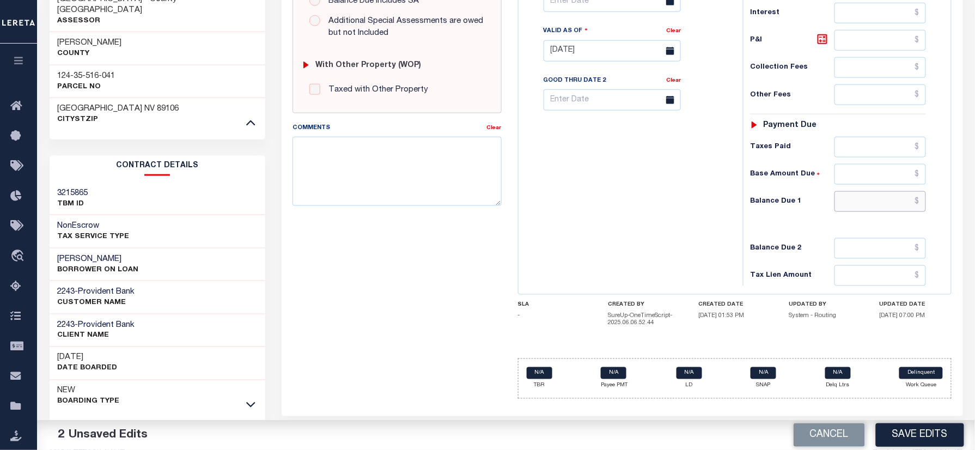
click at [865, 205] on input "text" at bounding box center [879, 201] width 91 height 21
type input "$0.00"
click at [613, 225] on div "Tax Bill No Multiple Payment Option Payment Plan Clear" at bounding box center [627, 45] width 213 height 481
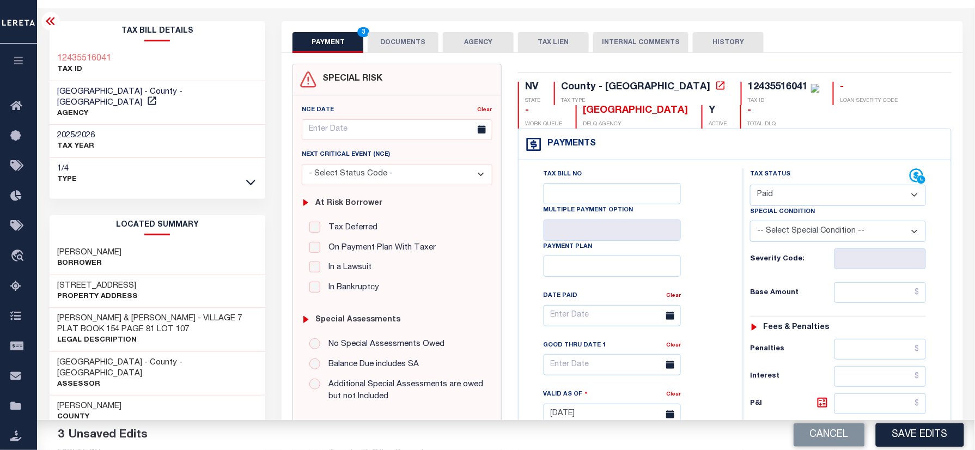
scroll to position [0, 0]
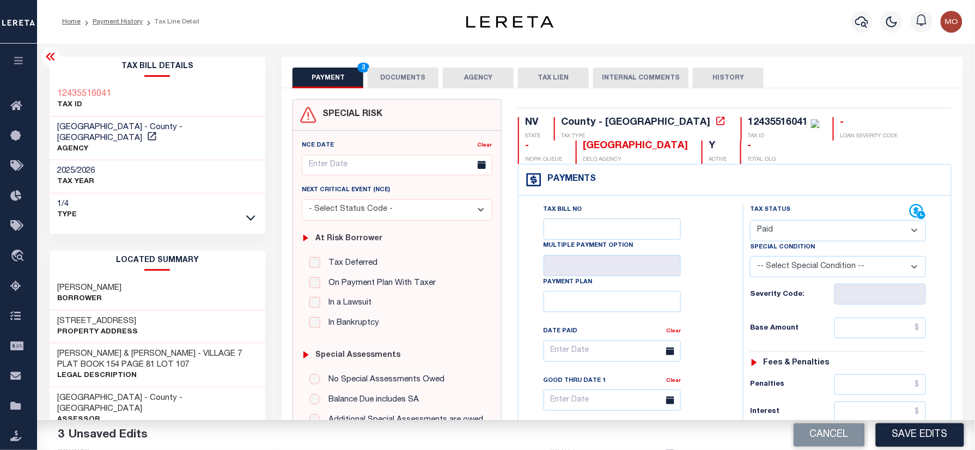
click at [401, 70] on button "DOCUMENTS" at bounding box center [403, 78] width 71 height 21
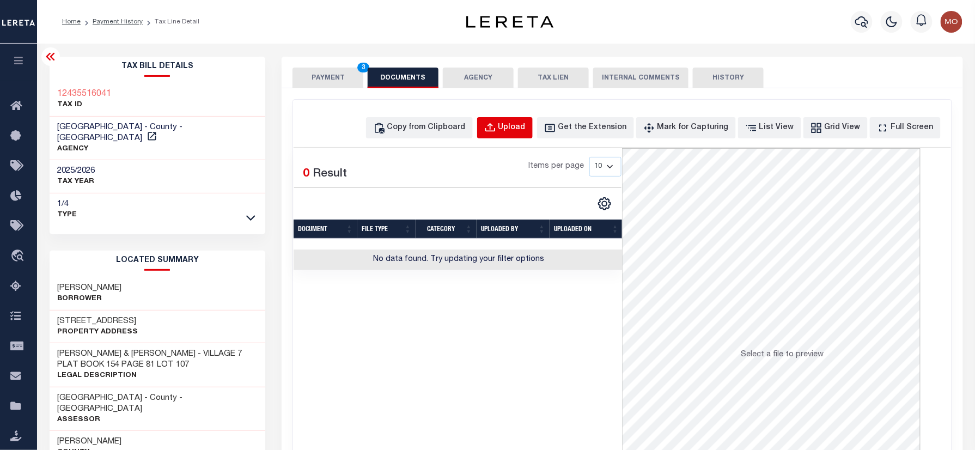
click at [510, 135] on button "Upload" at bounding box center [505, 127] width 56 height 21
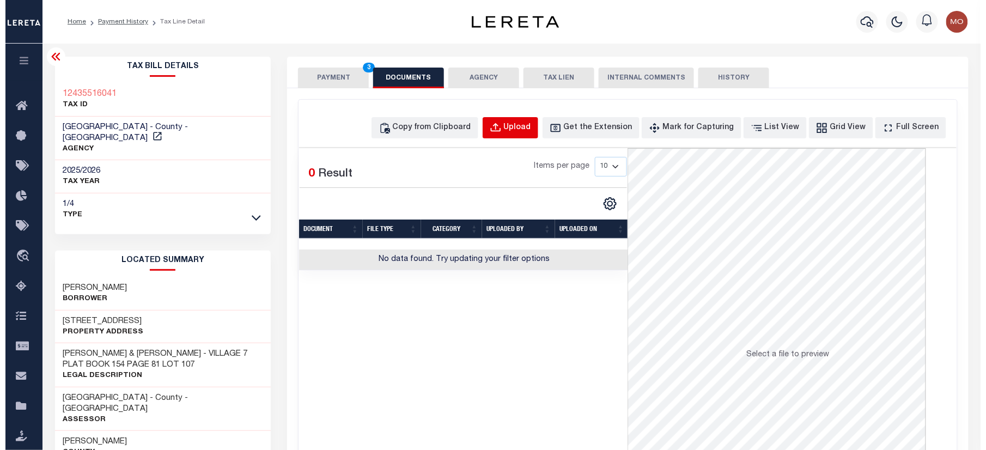
select select "POP"
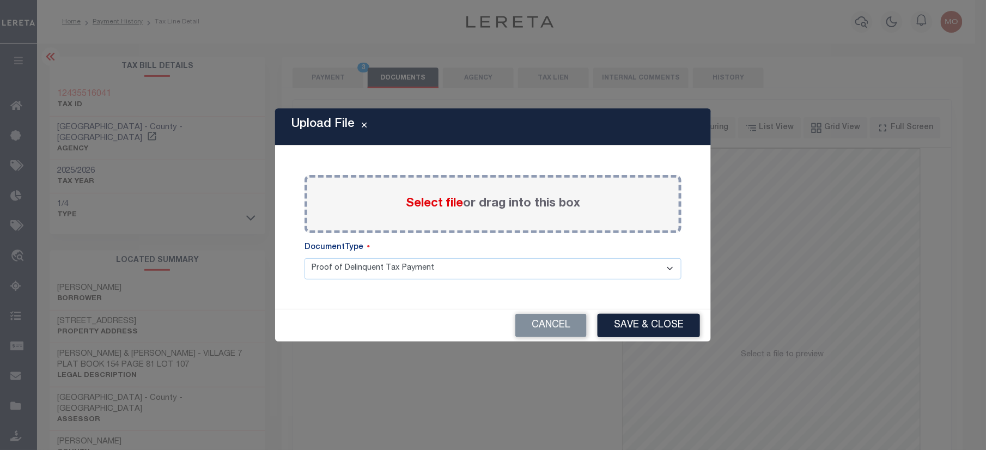
click at [424, 205] on span "Select file" at bounding box center [434, 204] width 57 height 12
click at [0, 0] on input "Select file or drag into this box" at bounding box center [0, 0] width 0 height 0
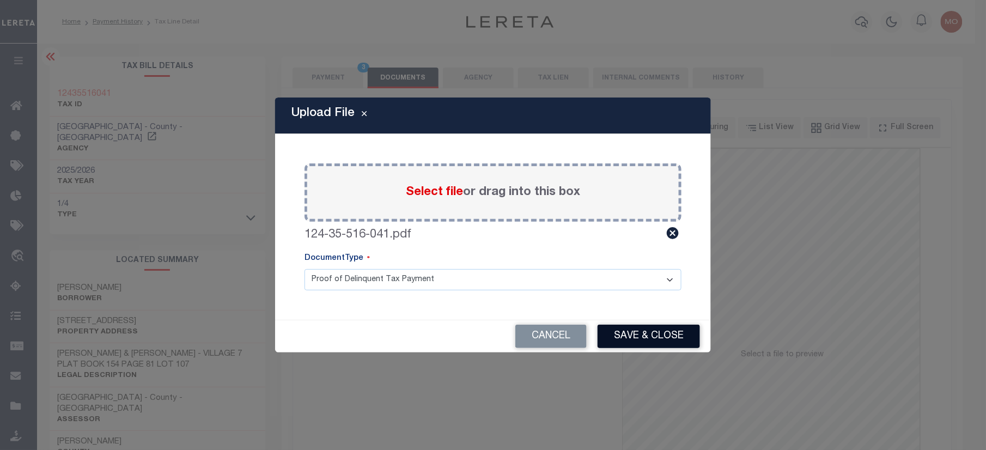
click at [632, 327] on button "Save & Close" at bounding box center [648, 336] width 102 height 23
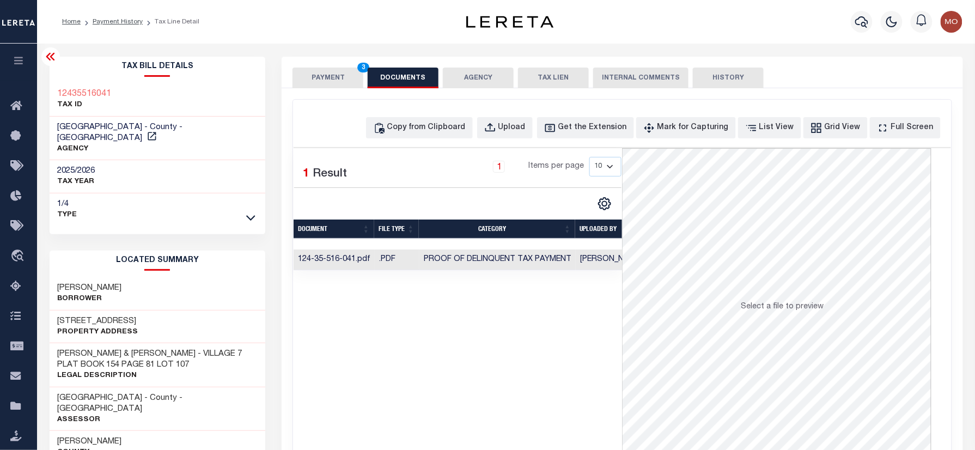
click at [334, 77] on button "PAYMENT 3" at bounding box center [327, 78] width 71 height 21
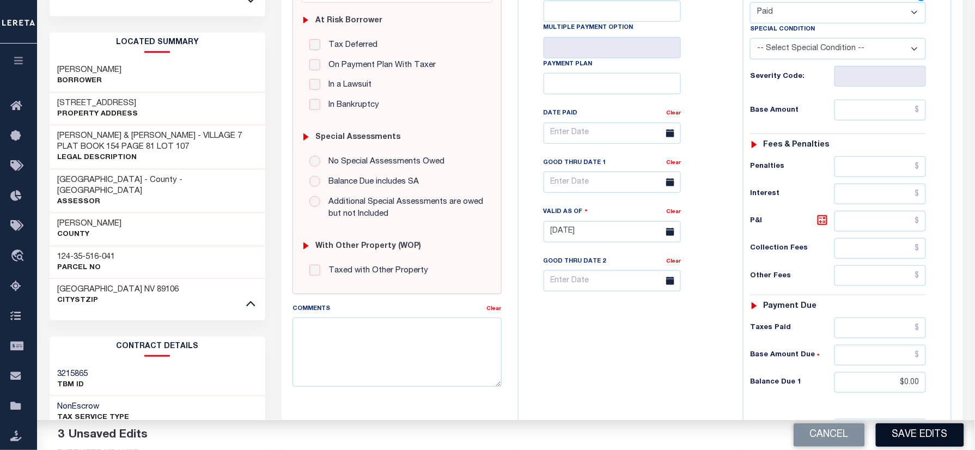
click at [919, 432] on button "Save Edits" at bounding box center [920, 434] width 88 height 23
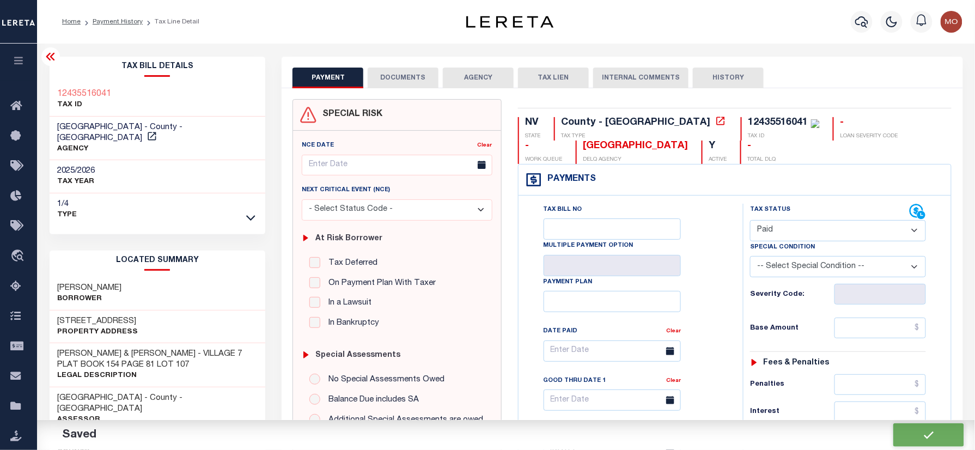
checkbox input "false"
type input "$0"
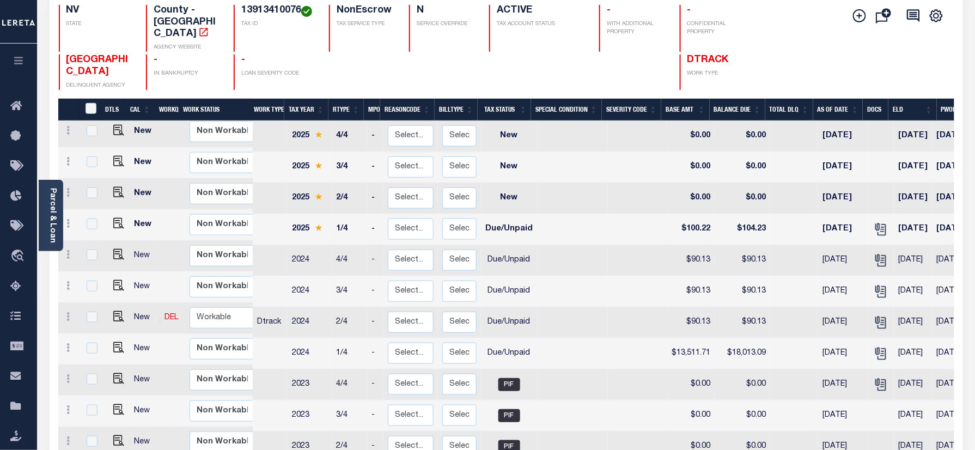
scroll to position [145, 0]
